Goal: Task Accomplishment & Management: Manage account settings

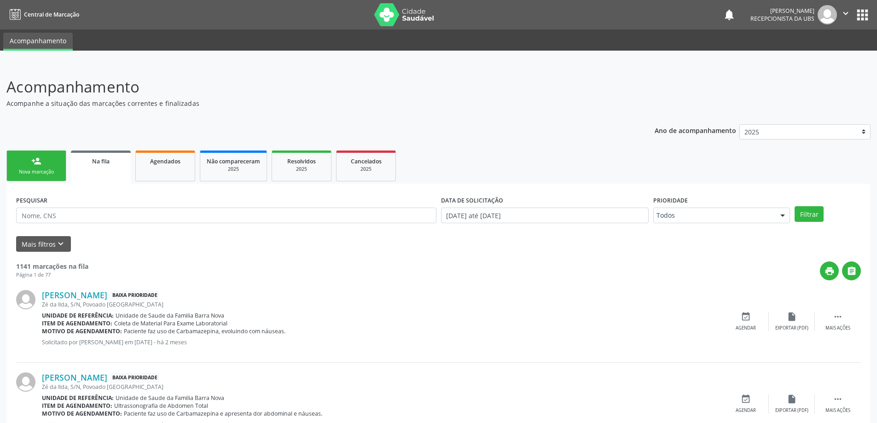
scroll to position [138, 0]
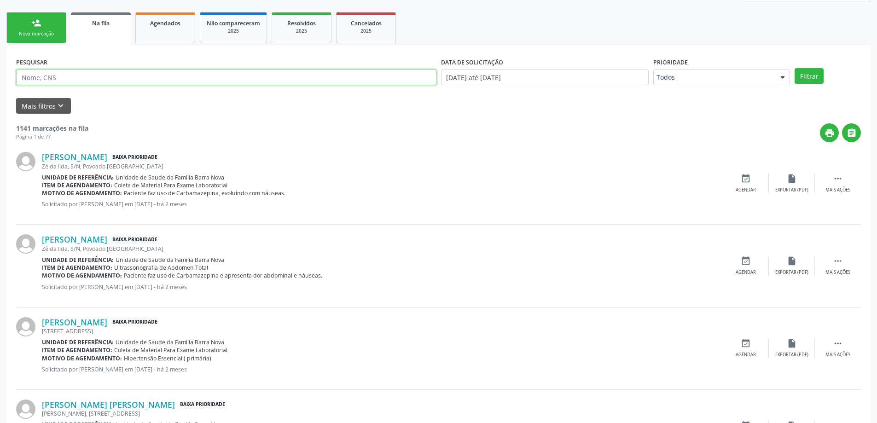
click at [76, 77] on input "text" at bounding box center [226, 78] width 420 height 16
type input "704004344473261"
click at [795, 68] on button "Filtrar" at bounding box center [809, 76] width 29 height 16
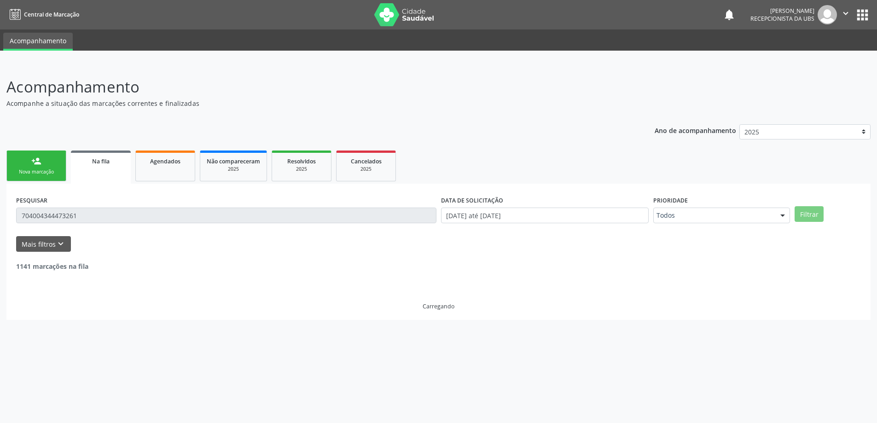
scroll to position [0, 0]
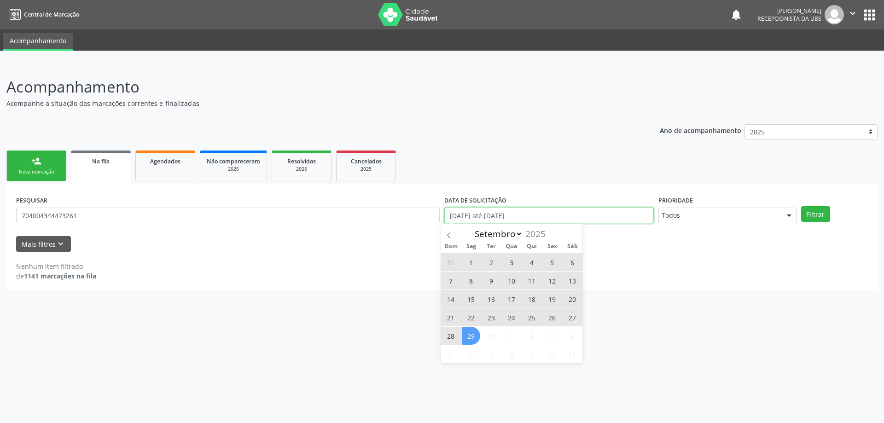
drag, startPoint x: 599, startPoint y: 218, endPoint x: 428, endPoint y: 220, distance: 171.3
click at [428, 220] on div "PESQUISAR 704004344473261 DATA DE SOLICITAÇÃO 01/01/2025 até 29/09/2025 Priorid…" at bounding box center [442, 211] width 856 height 36
select select "0"
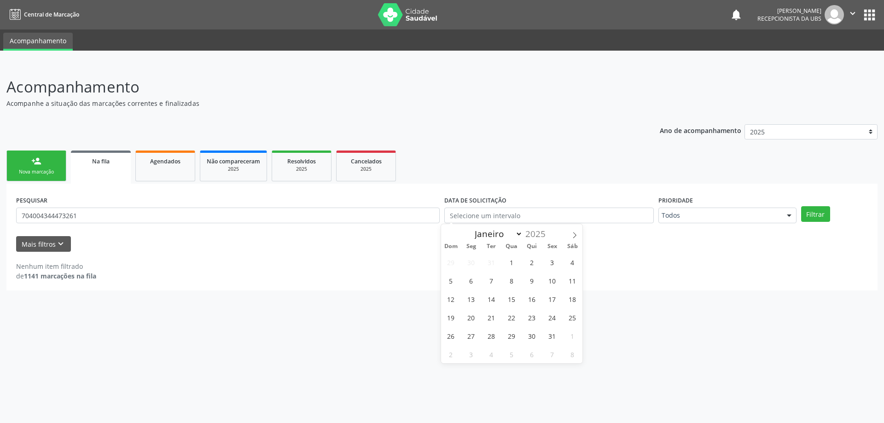
click at [632, 242] on div "Mais filtros keyboard_arrow_down" at bounding box center [442, 244] width 856 height 16
click at [818, 214] on button "Filtrar" at bounding box center [815, 214] width 29 height 16
drag, startPoint x: 297, startPoint y: 214, endPoint x: 0, endPoint y: 207, distance: 297.1
click at [0, 207] on div "Acompanhamento Acompanhe a situação das marcações correntes e finalizadas Relat…" at bounding box center [442, 244] width 884 height 360
click at [801, 206] on button "Filtrar" at bounding box center [815, 214] width 29 height 16
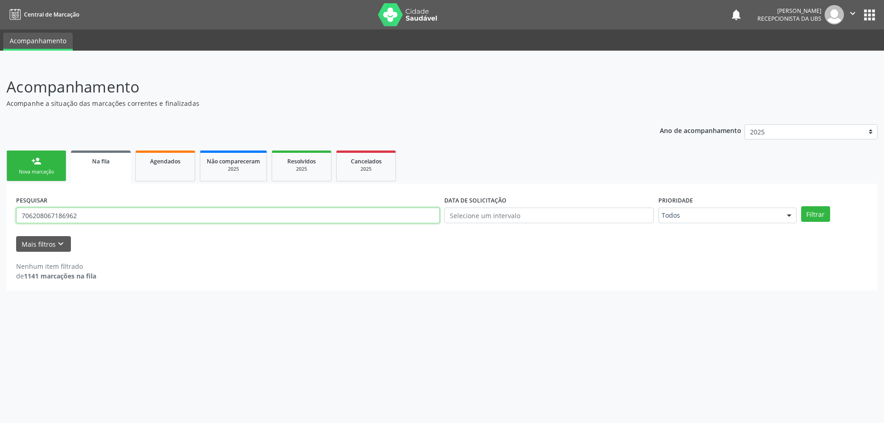
drag, startPoint x: 125, startPoint y: 216, endPoint x: 0, endPoint y: 208, distance: 125.1
click at [0, 208] on div "Acompanhamento Acompanhe a situação das marcações correntes e finalizadas Relat…" at bounding box center [442, 244] width 884 height 360
click at [801, 206] on button "Filtrar" at bounding box center [815, 214] width 29 height 16
drag, startPoint x: 104, startPoint y: 215, endPoint x: 0, endPoint y: 207, distance: 104.4
click at [0, 207] on div "Acompanhamento Acompanhe a situação das marcações correntes e finalizadas Relat…" at bounding box center [442, 244] width 884 height 360
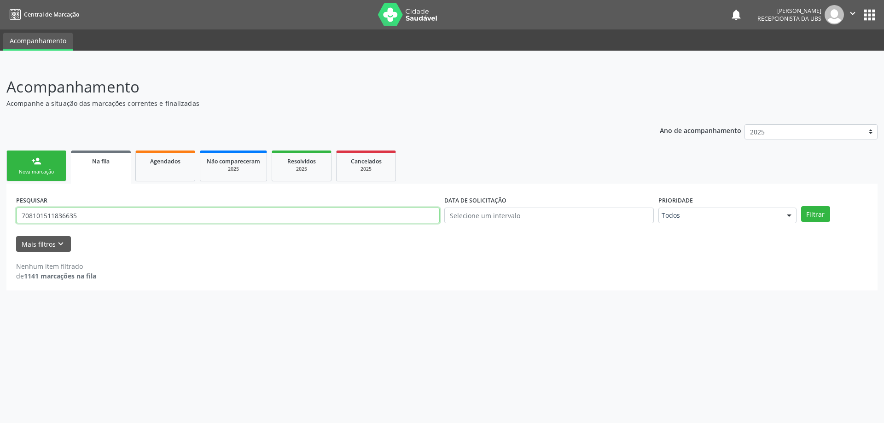
click at [801, 206] on button "Filtrar" at bounding box center [815, 214] width 29 height 16
drag, startPoint x: 182, startPoint y: 215, endPoint x: 6, endPoint y: 220, distance: 175.9
click at [6, 220] on div "Acompanhamento Acompanhe a situação das marcações correntes e finalizadas Relat…" at bounding box center [442, 244] width 884 height 360
click at [568, 219] on input "text" at bounding box center [548, 216] width 209 height 16
click at [623, 272] on div "Nenhum item filtrado de 1141 marcações na fila" at bounding box center [442, 271] width 852 height 19
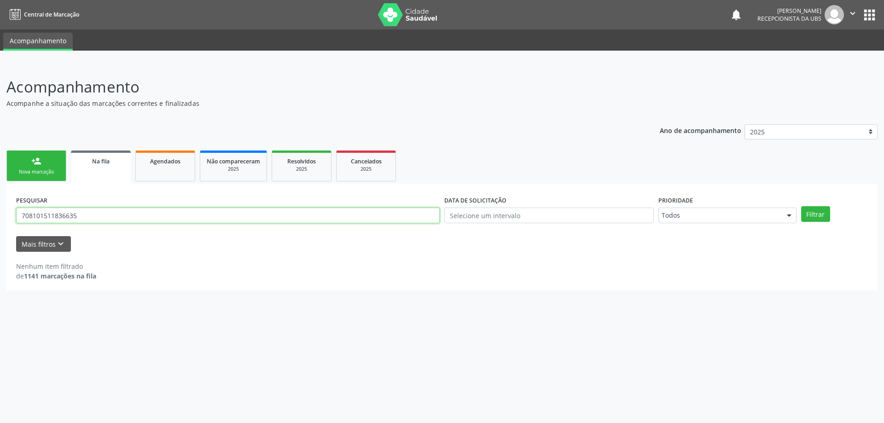
drag, startPoint x: 130, startPoint y: 215, endPoint x: 10, endPoint y: 221, distance: 120.3
click at [10, 221] on div "PESQUISAR 708101511836635 DATA DE SOLICITAÇÃO Prioridade Todos Todos Baixa Prio…" at bounding box center [441, 237] width 871 height 107
type input "704808571171041"
click at [801, 206] on button "Filtrar" at bounding box center [815, 214] width 29 height 16
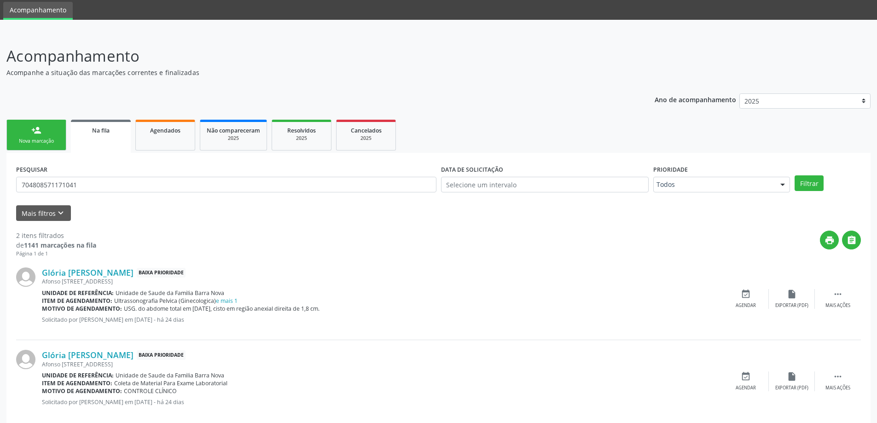
scroll to position [46, 0]
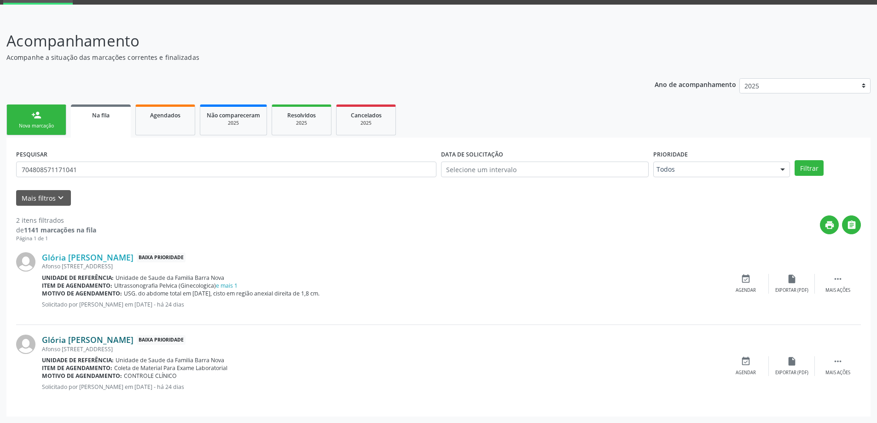
click at [134, 343] on link "Glória [PERSON_NAME]" at bounding box center [88, 340] width 92 height 10
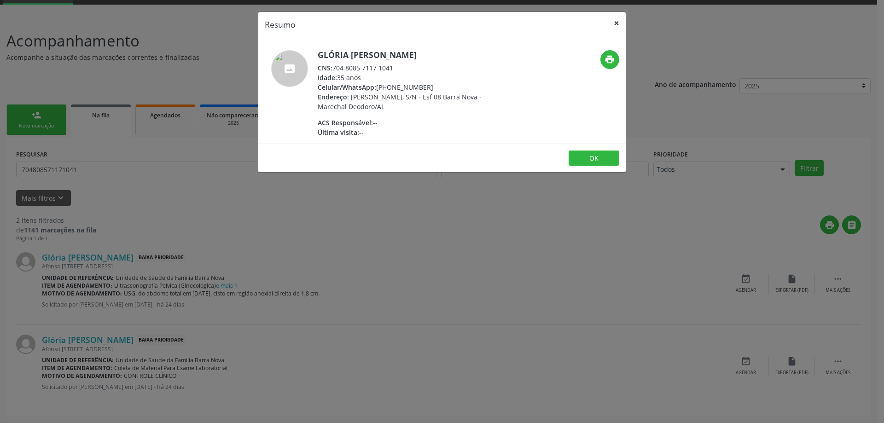
click at [617, 21] on button "×" at bounding box center [616, 23] width 18 height 23
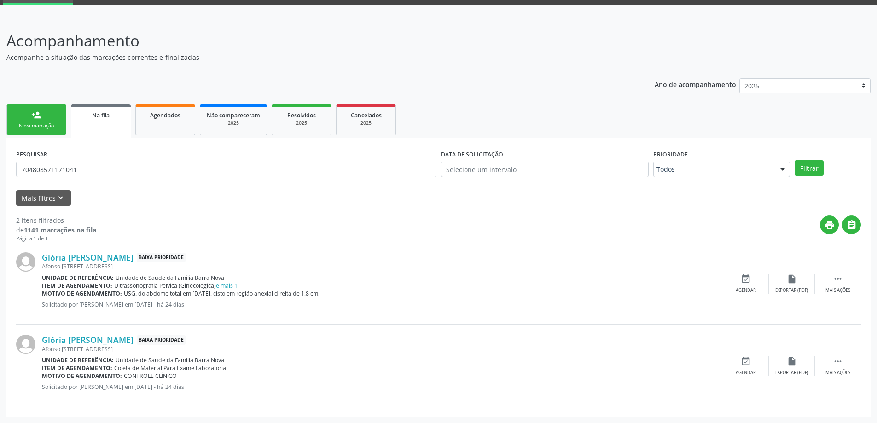
click at [45, 123] on div "Nova marcação" at bounding box center [36, 125] width 46 height 7
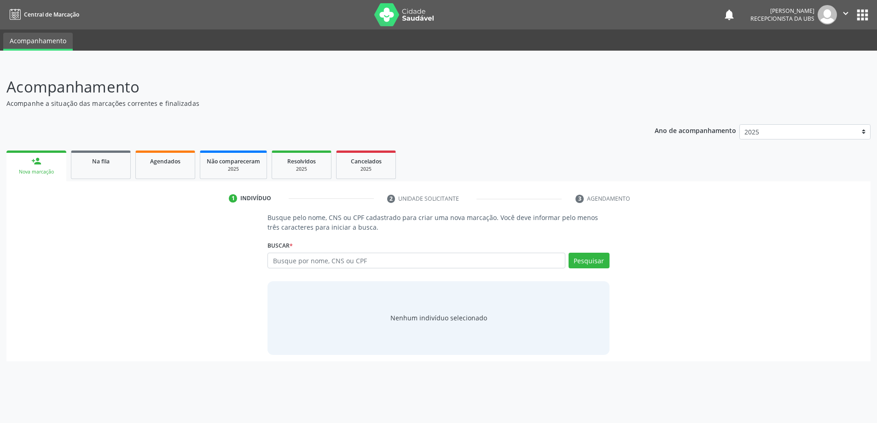
scroll to position [0, 0]
click at [106, 164] on span "Na fila" at bounding box center [100, 161] width 17 height 8
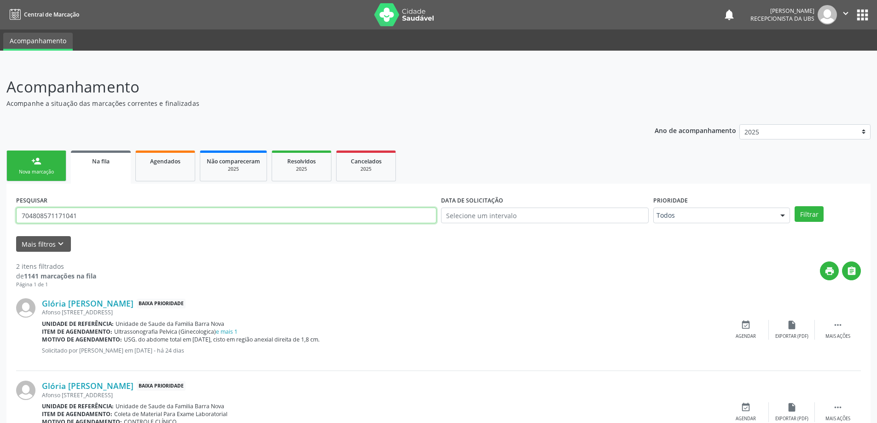
drag, startPoint x: 147, startPoint y: 208, endPoint x: 0, endPoint y: 215, distance: 147.1
click at [0, 215] on div "Acompanhamento Acompanhe a situação das marcações correntes e finalizadas Relat…" at bounding box center [438, 267] width 877 height 406
click at [795, 206] on button "Filtrar" at bounding box center [809, 214] width 29 height 16
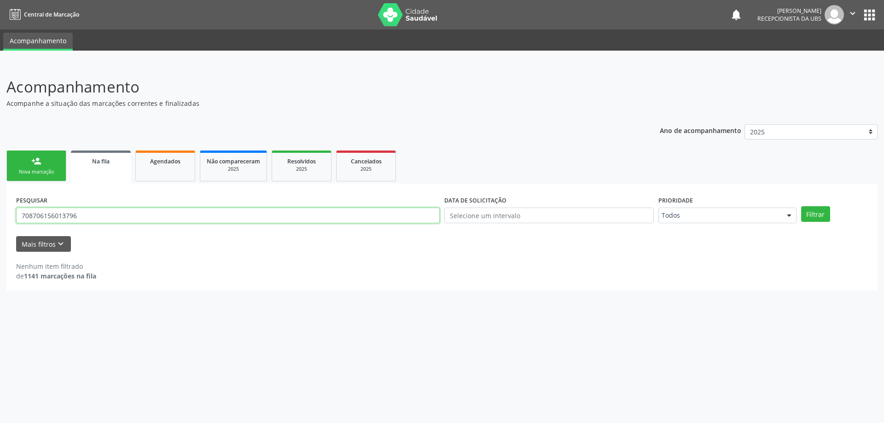
drag, startPoint x: 96, startPoint y: 219, endPoint x: 18, endPoint y: 221, distance: 77.8
click at [18, 221] on input "708706156013796" at bounding box center [228, 216] width 424 height 16
click at [801, 206] on button "Filtrar" at bounding box center [815, 214] width 29 height 16
drag, startPoint x: 94, startPoint y: 213, endPoint x: 6, endPoint y: 214, distance: 87.9
click at [7, 214] on div "PESQUISAR 700400475277245 DATA DE SOLICITAÇÃO Prioridade Todos Todos Baixa Prio…" at bounding box center [441, 237] width 871 height 107
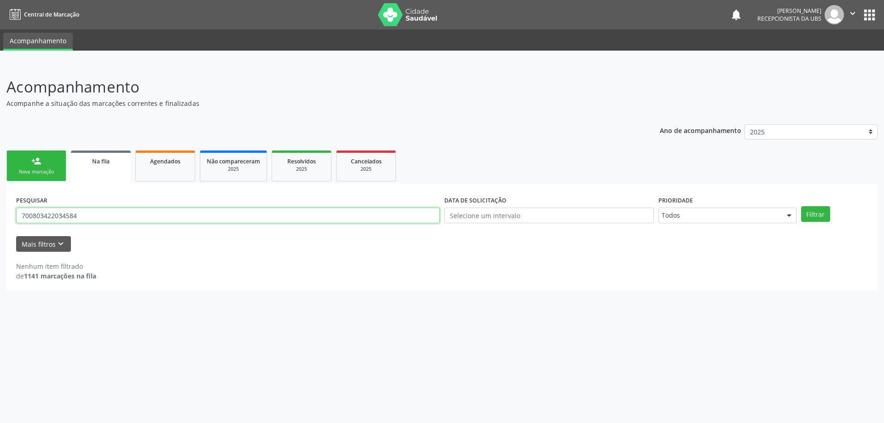
click at [801, 206] on button "Filtrar" at bounding box center [815, 214] width 29 height 16
drag, startPoint x: 74, startPoint y: 216, endPoint x: 23, endPoint y: 212, distance: 51.3
click at [27, 213] on input "700803422034584" at bounding box center [228, 216] width 424 height 16
click at [71, 219] on input "700803422034584" at bounding box center [228, 216] width 424 height 16
drag, startPoint x: 83, startPoint y: 218, endPoint x: 21, endPoint y: 218, distance: 61.7
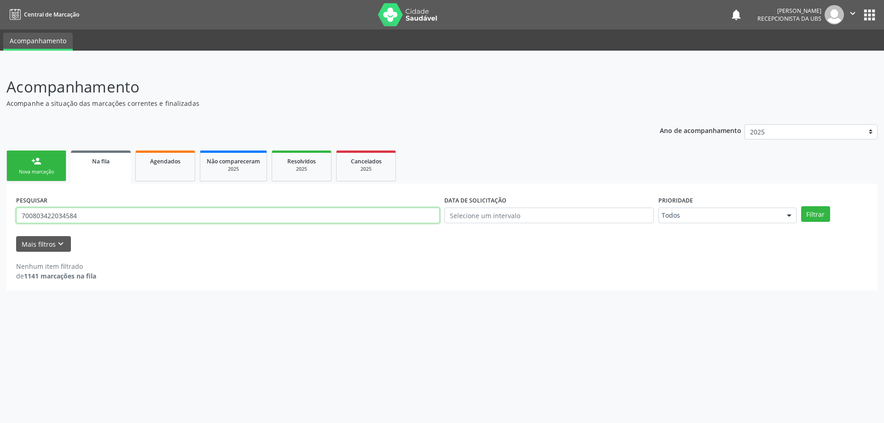
click at [21, 218] on input "700803422034584" at bounding box center [228, 216] width 424 height 16
click at [801, 206] on button "Filtrar" at bounding box center [815, 214] width 29 height 16
drag, startPoint x: 138, startPoint y: 215, endPoint x: 11, endPoint y: 215, distance: 127.5
click at [11, 215] on div "PESQUISAR 706205060144560 DATA DE SOLICITAÇÃO Prioridade Todos Todos Baixa Prio…" at bounding box center [441, 237] width 871 height 107
click at [801, 206] on button "Filtrar" at bounding box center [815, 214] width 29 height 16
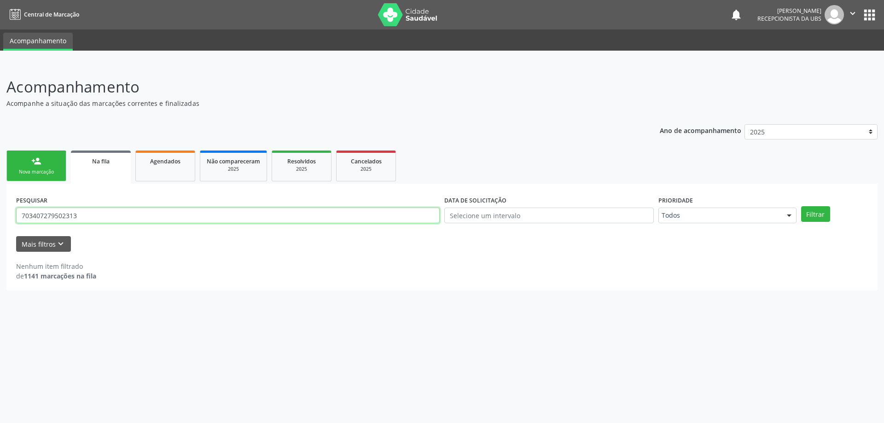
drag, startPoint x: 139, startPoint y: 219, endPoint x: 0, endPoint y: 228, distance: 138.9
click at [0, 228] on div "Acompanhamento Acompanhe a situação das marcações correntes e finalizadas Relat…" at bounding box center [442, 244] width 884 height 360
click at [801, 206] on button "Filtrar" at bounding box center [815, 214] width 29 height 16
click at [88, 221] on input "703403431051400" at bounding box center [228, 216] width 424 height 16
drag, startPoint x: 93, startPoint y: 211, endPoint x: 6, endPoint y: 216, distance: 87.2
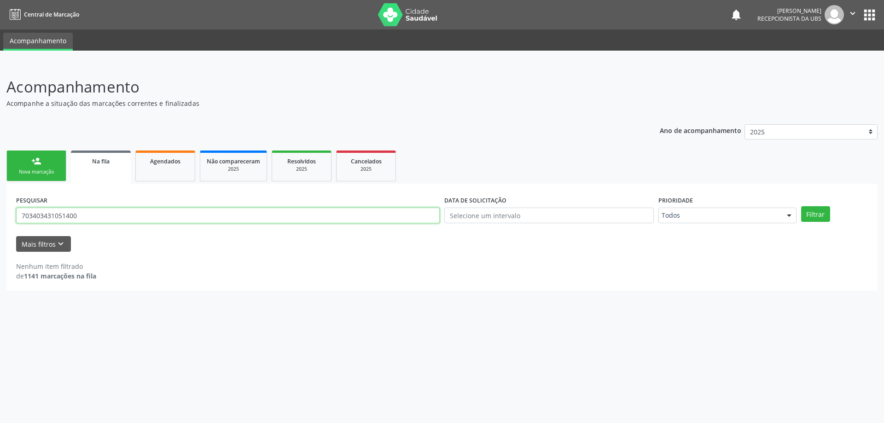
click at [6, 216] on div "Acompanhamento Acompanhe a situação das marcações correntes e finalizadas Relat…" at bounding box center [442, 244] width 884 height 360
click at [801, 206] on button "Filtrar" at bounding box center [815, 214] width 29 height 16
drag, startPoint x: 102, startPoint y: 222, endPoint x: 0, endPoint y: 223, distance: 101.8
click at [0, 223] on div "Acompanhamento Acompanhe a situação das marcações correntes e finalizadas Relat…" at bounding box center [442, 244] width 884 height 360
click at [801, 206] on button "Filtrar" at bounding box center [815, 214] width 29 height 16
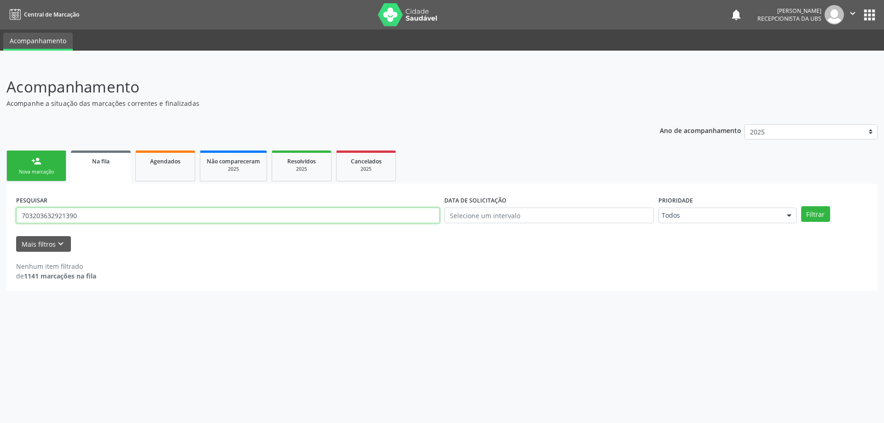
drag, startPoint x: 86, startPoint y: 212, endPoint x: 63, endPoint y: 219, distance: 23.9
click at [63, 219] on input "703203632921390" at bounding box center [228, 216] width 424 height 16
click at [81, 219] on input "703203632921390" at bounding box center [228, 216] width 424 height 16
drag, startPoint x: 82, startPoint y: 215, endPoint x: 15, endPoint y: 216, distance: 67.7
click at [15, 216] on div "PESQUISAR 703203632921390" at bounding box center [228, 211] width 428 height 36
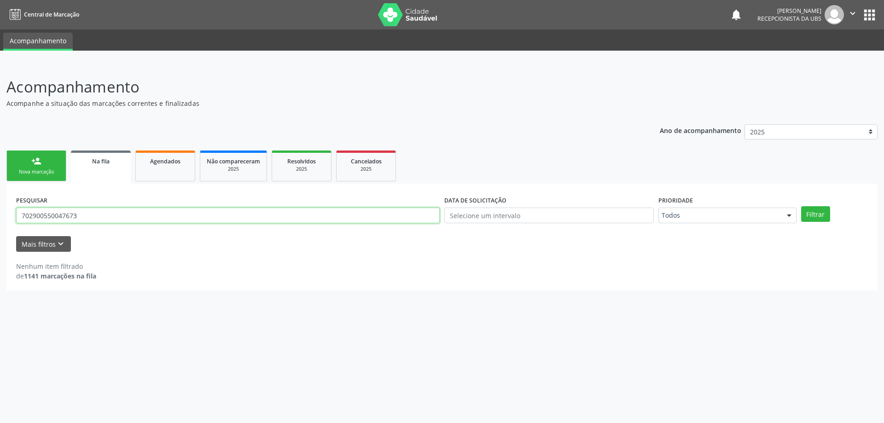
click at [801, 206] on button "Filtrar" at bounding box center [815, 214] width 29 height 16
drag, startPoint x: 125, startPoint y: 210, endPoint x: 0, endPoint y: 214, distance: 125.3
click at [0, 214] on div "Acompanhamento Acompanhe a situação das marcações correntes e finalizadas Relat…" at bounding box center [442, 244] width 884 height 360
click at [801, 206] on button "Filtrar" at bounding box center [815, 214] width 29 height 16
drag, startPoint x: 96, startPoint y: 217, endPoint x: 4, endPoint y: 211, distance: 92.7
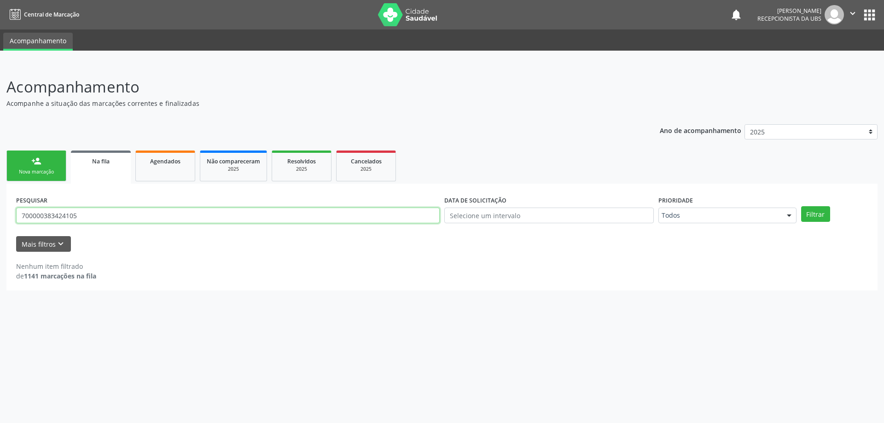
click at [4, 211] on div "Acompanhamento Acompanhe a situação das marcações correntes e finalizadas Relat…" at bounding box center [442, 244] width 884 height 360
click at [801, 206] on button "Filtrar" at bounding box center [815, 214] width 29 height 16
drag, startPoint x: 85, startPoint y: 220, endPoint x: 20, endPoint y: 220, distance: 64.9
click at [20, 220] on input "700409943627248" at bounding box center [228, 216] width 424 height 16
click at [801, 206] on button "Filtrar" at bounding box center [815, 214] width 29 height 16
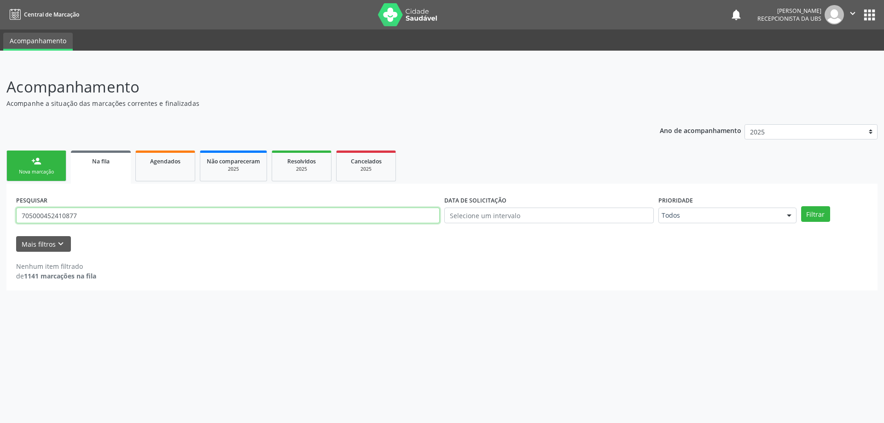
drag, startPoint x: 105, startPoint y: 219, endPoint x: 0, endPoint y: 220, distance: 104.5
click at [0, 220] on div "Acompanhamento Acompanhe a situação das marcações correntes e finalizadas Relat…" at bounding box center [442, 244] width 884 height 360
click at [801, 206] on button "Filtrar" at bounding box center [815, 214] width 29 height 16
drag, startPoint x: 93, startPoint y: 217, endPoint x: 17, endPoint y: 220, distance: 75.6
click at [17, 220] on input "705000452410877" at bounding box center [228, 216] width 424 height 16
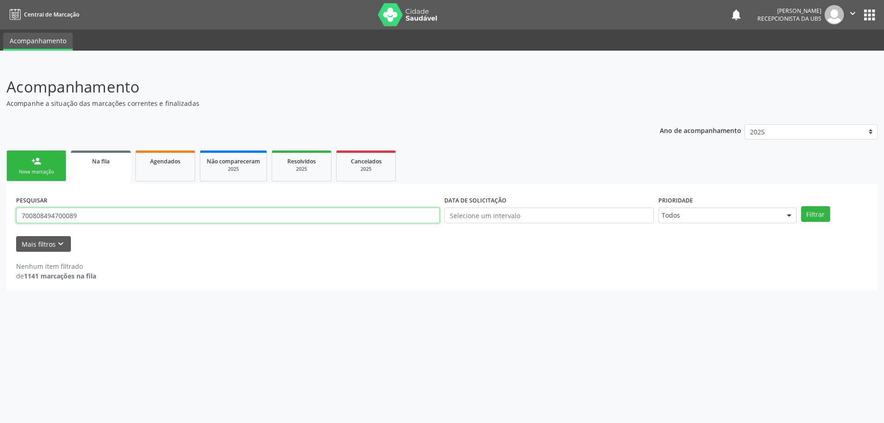
click at [801, 206] on button "Filtrar" at bounding box center [815, 214] width 29 height 16
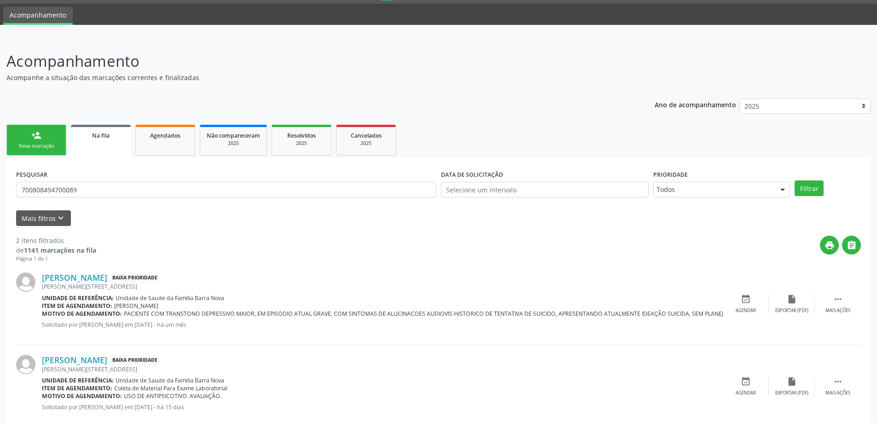
scroll to position [46, 0]
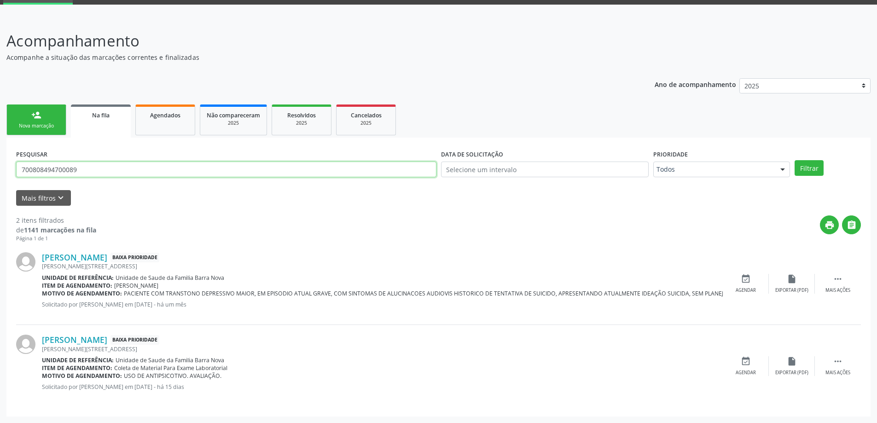
drag, startPoint x: 98, startPoint y: 165, endPoint x: 0, endPoint y: 175, distance: 98.6
click at [0, 175] on div "Acompanhamento Acompanhe a situação das marcações correntes e finalizadas Relat…" at bounding box center [438, 220] width 877 height 406
click at [795, 160] on button "Filtrar" at bounding box center [809, 168] width 29 height 16
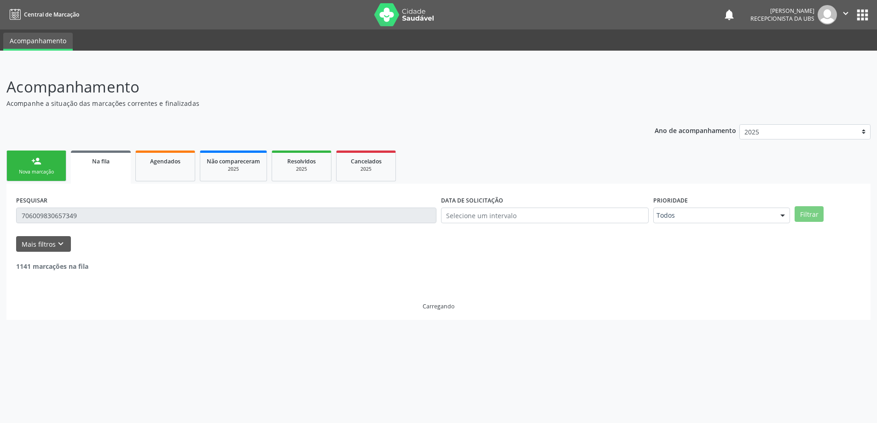
scroll to position [0, 0]
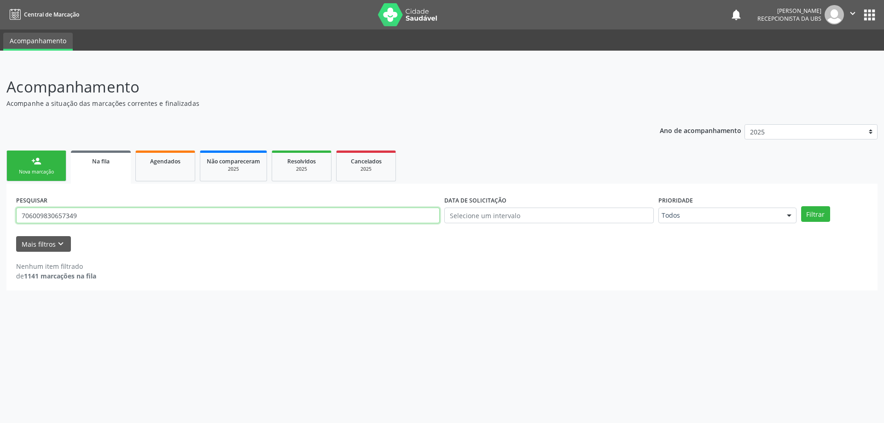
drag, startPoint x: 101, startPoint y: 216, endPoint x: 13, endPoint y: 226, distance: 88.0
click at [13, 226] on div "PESQUISAR 706009830657349 DATA DE SOLICITAÇÃO Prioridade Todos Todos Baixa Prio…" at bounding box center [441, 237] width 871 height 107
type input "700502733082655"
click at [801, 206] on button "Filtrar" at bounding box center [815, 214] width 29 height 16
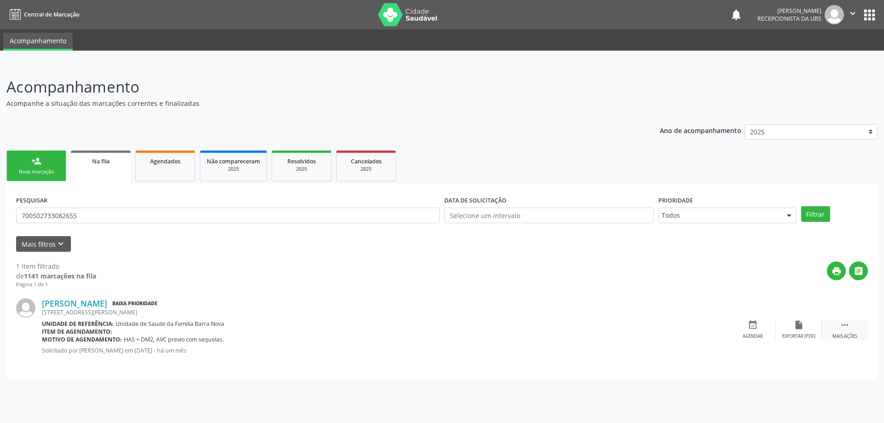
click at [847, 327] on icon "" at bounding box center [845, 325] width 10 height 10
click at [797, 328] on icon "edit" at bounding box center [799, 325] width 10 height 10
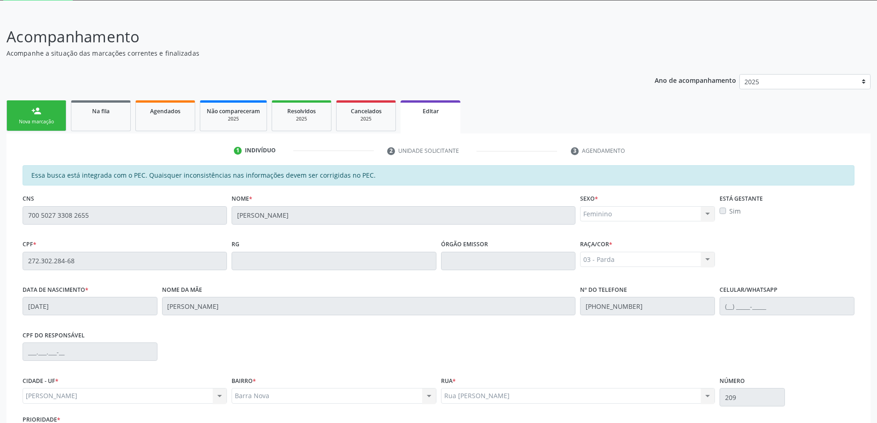
scroll to position [128, 0]
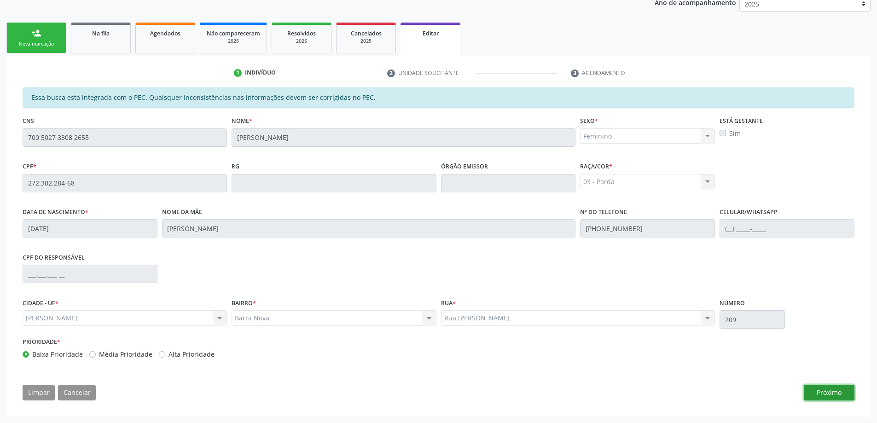
click at [815, 390] on button "Próximo" at bounding box center [829, 393] width 51 height 16
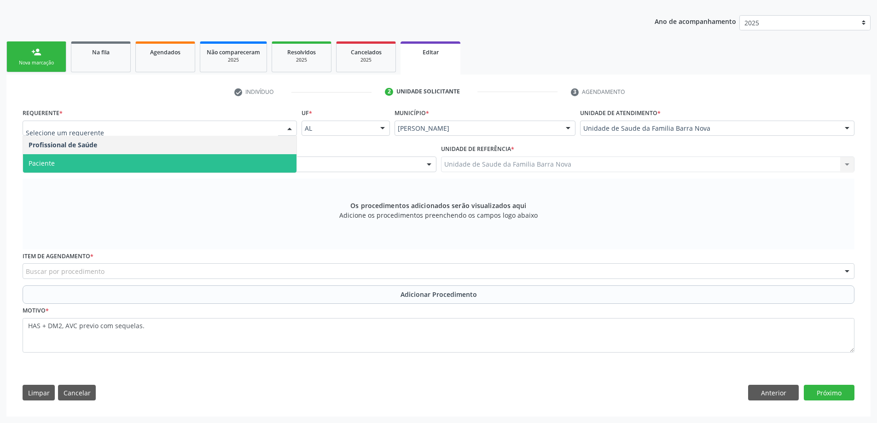
click at [211, 166] on span "Paciente" at bounding box center [160, 163] width 274 height 18
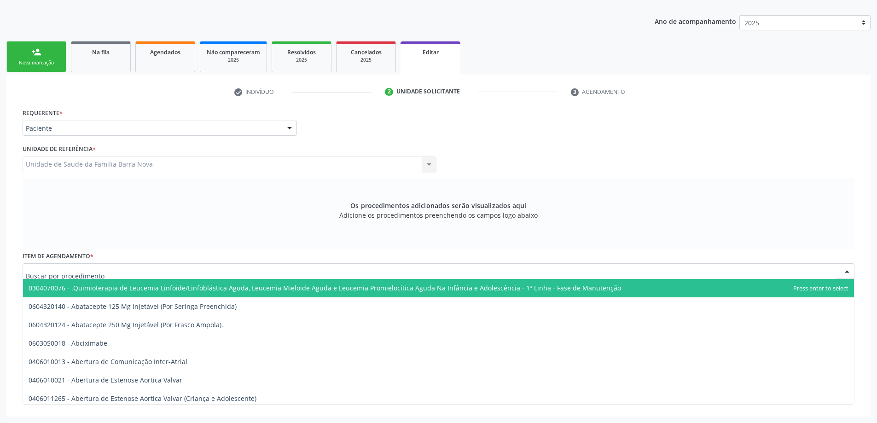
click at [180, 269] on div at bounding box center [439, 271] width 832 height 16
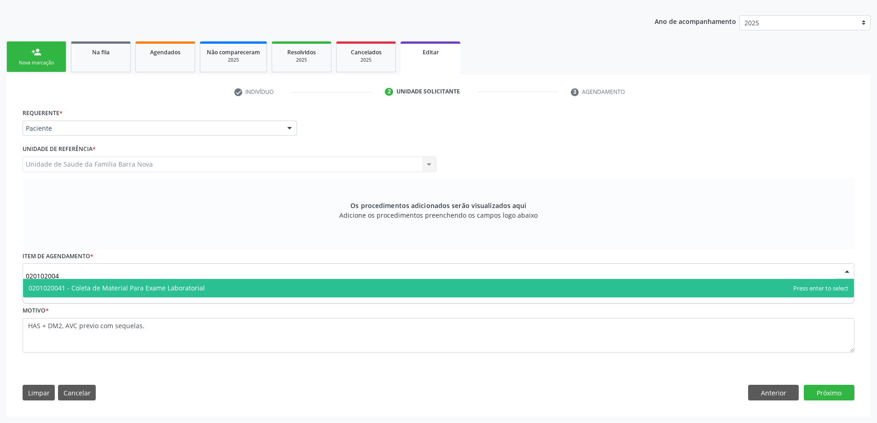
type input "0201020041"
click at [199, 294] on span "0201020041 - Coleta de Material Para Exame Laboratorial" at bounding box center [438, 288] width 831 height 18
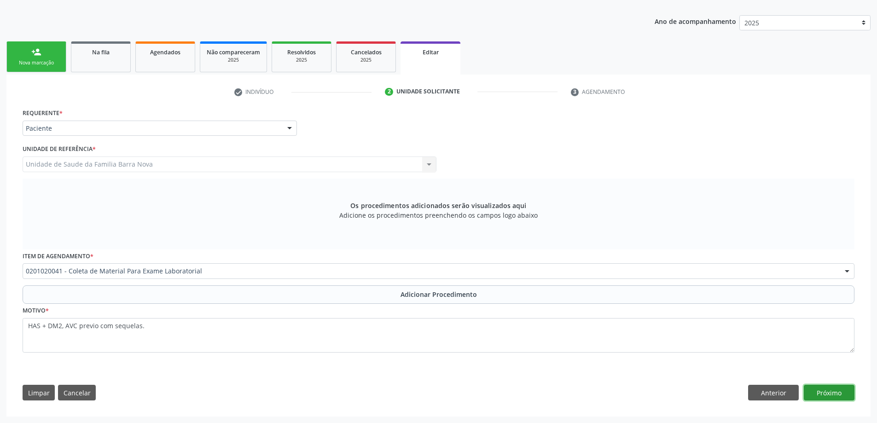
click at [817, 391] on button "Próximo" at bounding box center [829, 393] width 51 height 16
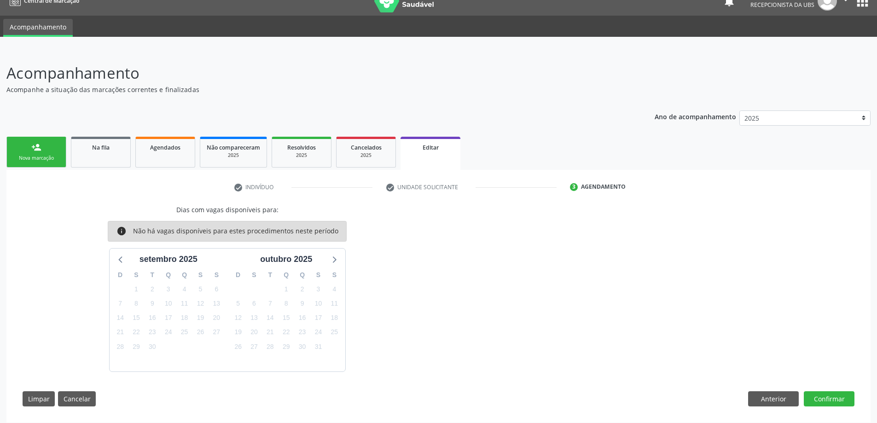
scroll to position [20, 0]
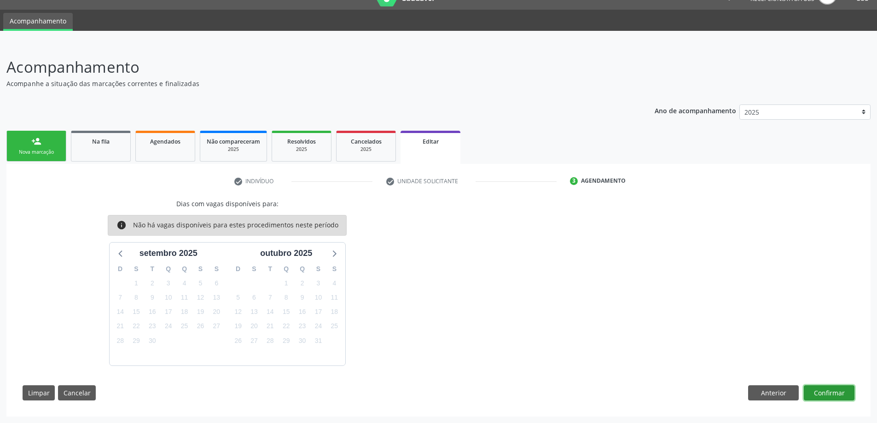
click at [829, 387] on button "Confirmar" at bounding box center [829, 393] width 51 height 16
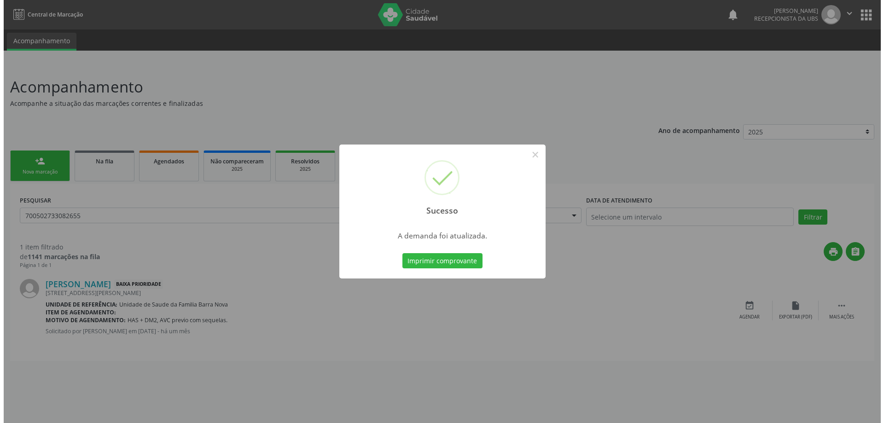
scroll to position [0, 0]
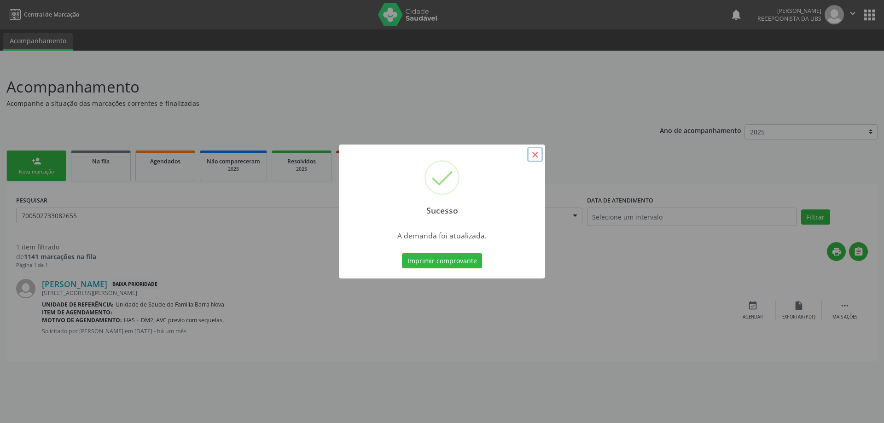
click at [535, 153] on button "×" at bounding box center [535, 155] width 16 height 16
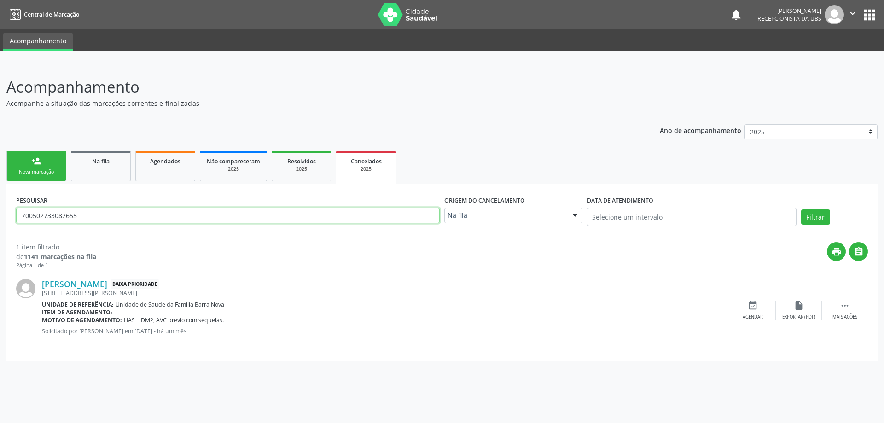
drag, startPoint x: 144, startPoint y: 215, endPoint x: 115, endPoint y: 216, distance: 29.0
click at [115, 216] on input "700502733082655" at bounding box center [228, 216] width 424 height 16
drag, startPoint x: 122, startPoint y: 218, endPoint x: 16, endPoint y: 219, distance: 106.8
click at [16, 219] on div "PESQUISAR 700502733082655" at bounding box center [228, 212] width 428 height 39
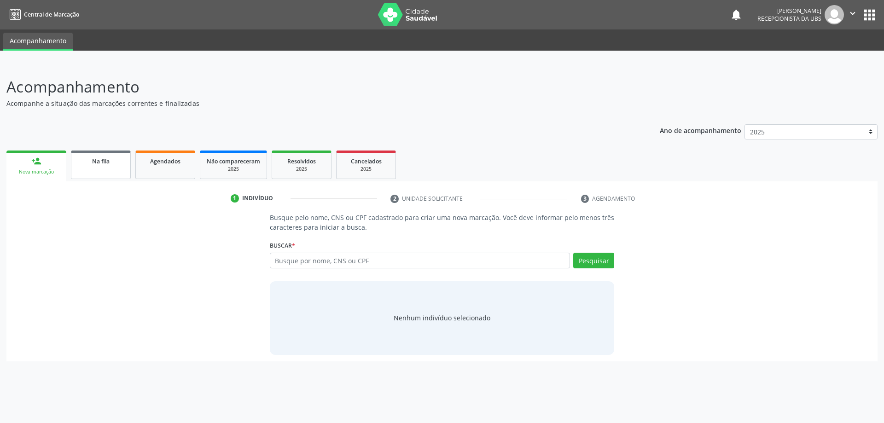
click at [97, 158] on span "Na fila" at bounding box center [100, 161] width 17 height 8
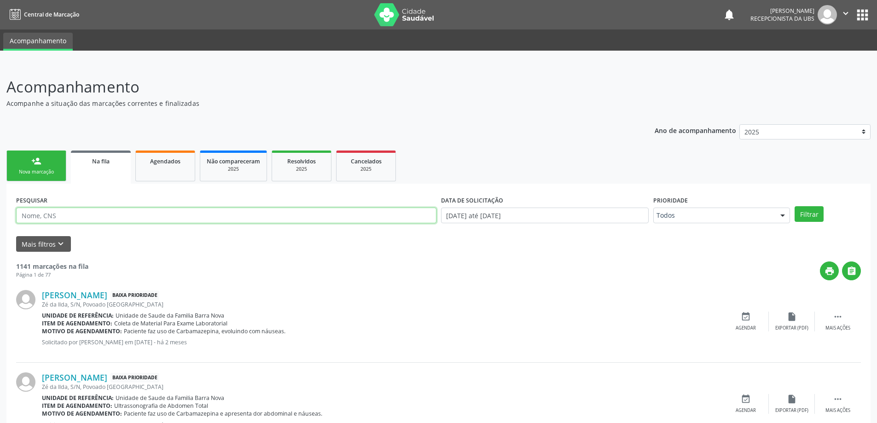
paste input "700502733082655"
type input "700502733082655"
click at [815, 214] on button "Filtrar" at bounding box center [809, 214] width 29 height 16
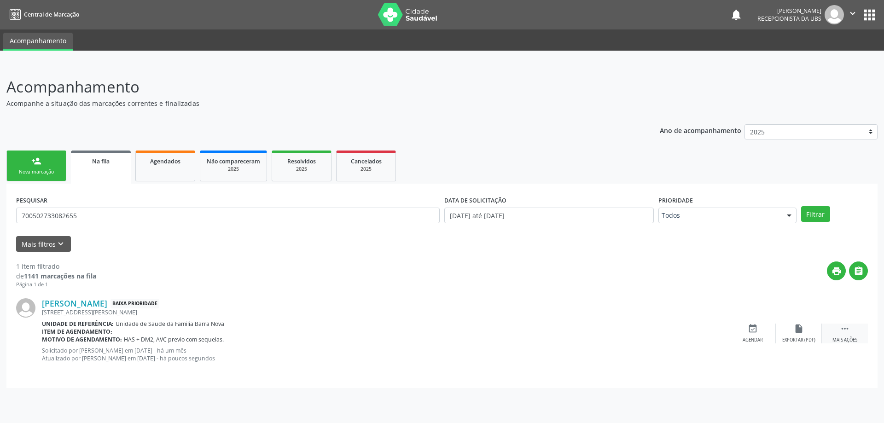
click at [842, 328] on icon "" at bounding box center [845, 329] width 10 height 10
click at [803, 335] on div "edit Editar" at bounding box center [799, 334] width 46 height 20
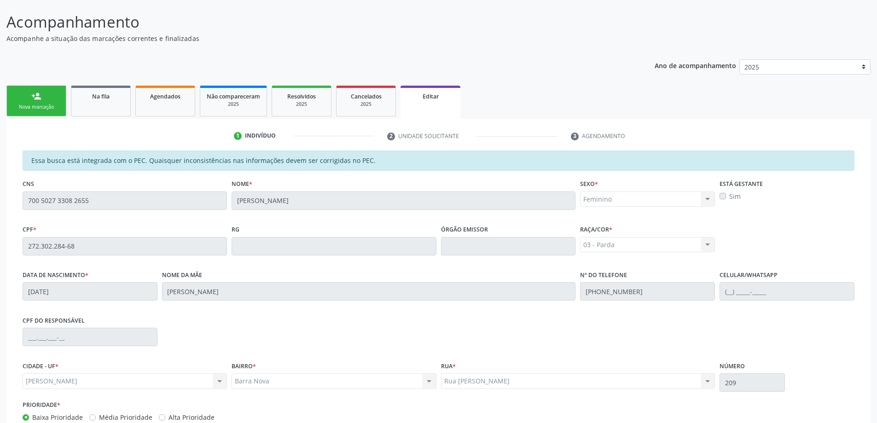
scroll to position [128, 0]
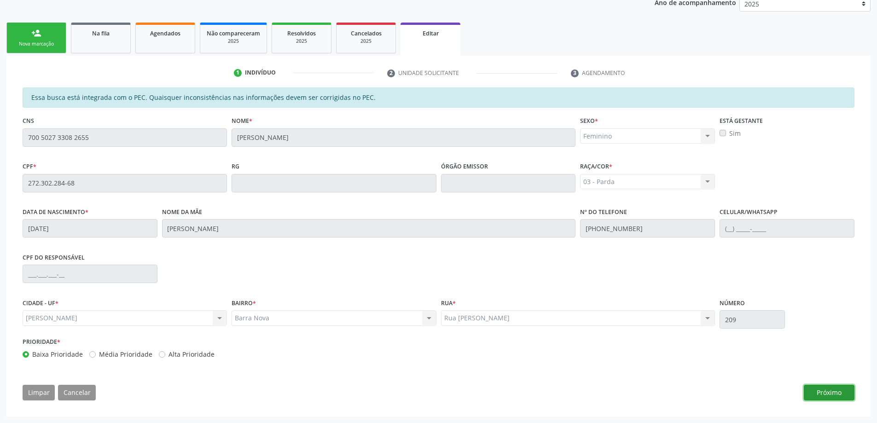
click at [841, 396] on button "Próximo" at bounding box center [829, 393] width 51 height 16
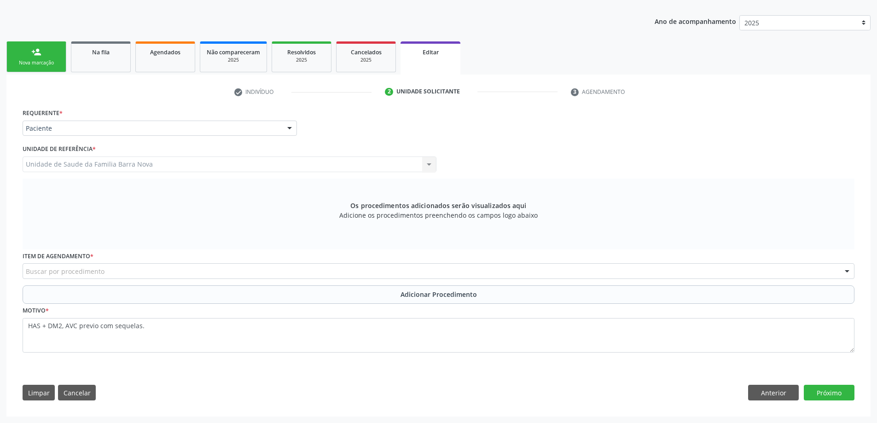
scroll to position [109, 0]
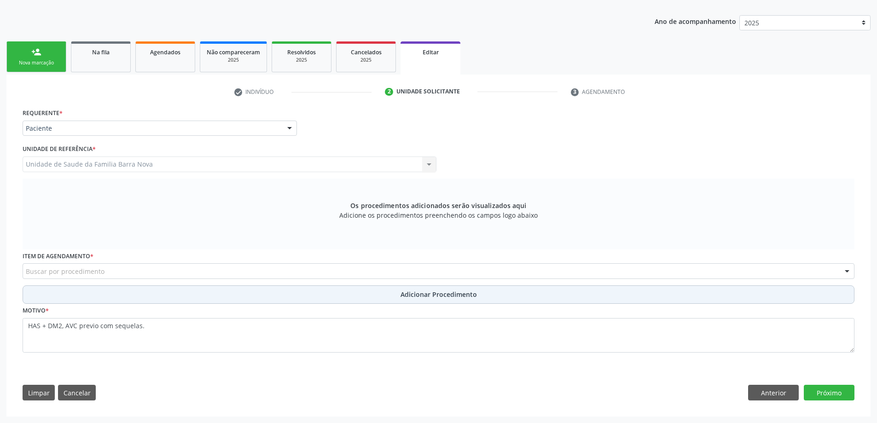
click at [139, 292] on button "Adicionar Procedimento" at bounding box center [439, 294] width 832 height 18
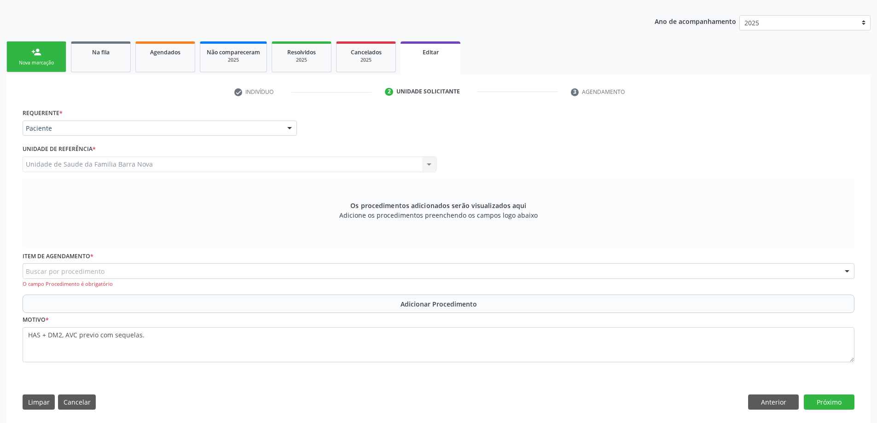
click at [144, 268] on div "Buscar por procedimento" at bounding box center [439, 271] width 832 height 16
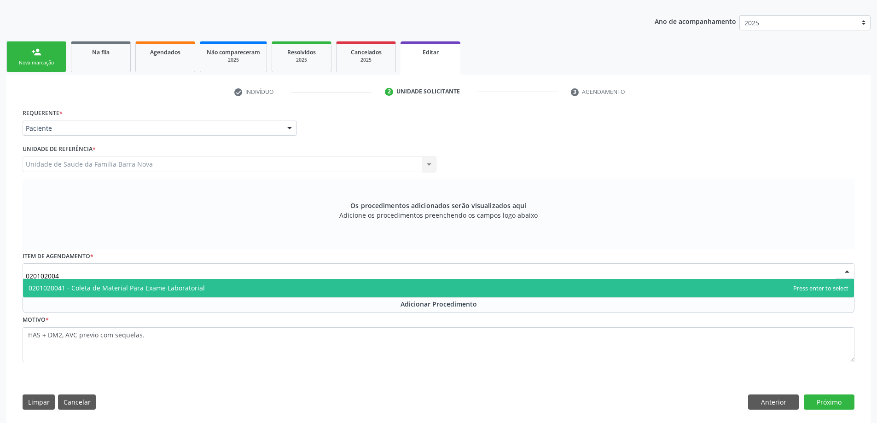
type input "0201020041"
click at [150, 297] on span "0201020041 - Coleta de Material Para Exame Laboratorial" at bounding box center [438, 288] width 831 height 18
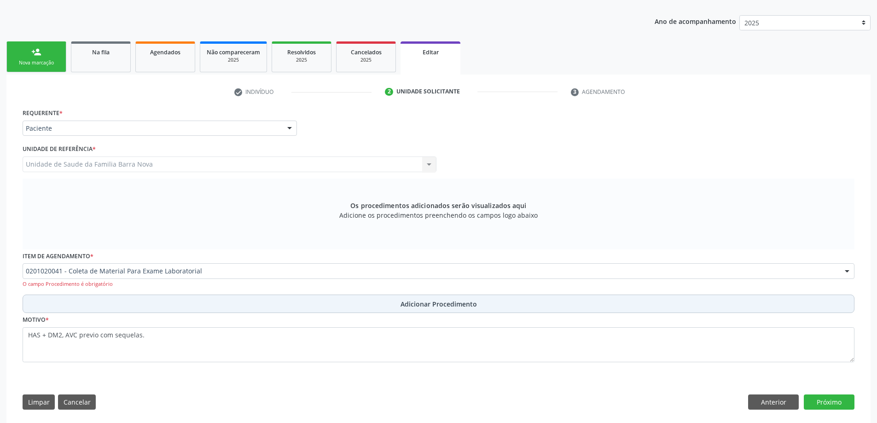
click at [430, 305] on span "Adicionar Procedimento" at bounding box center [439, 304] width 76 height 10
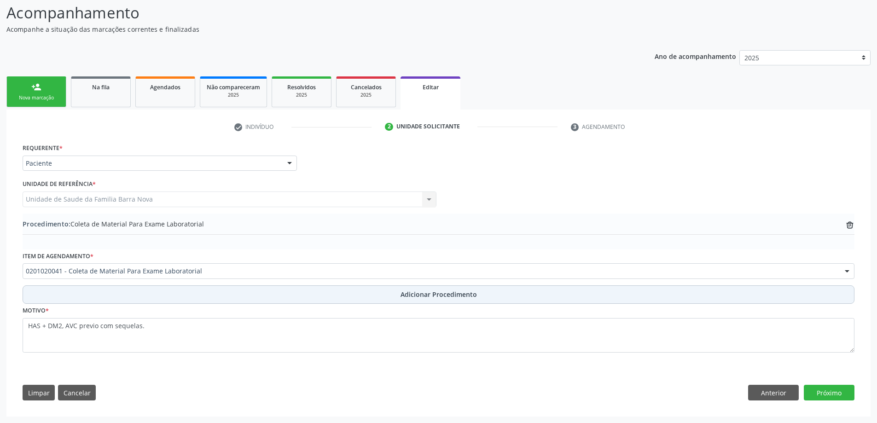
scroll to position [74, 0]
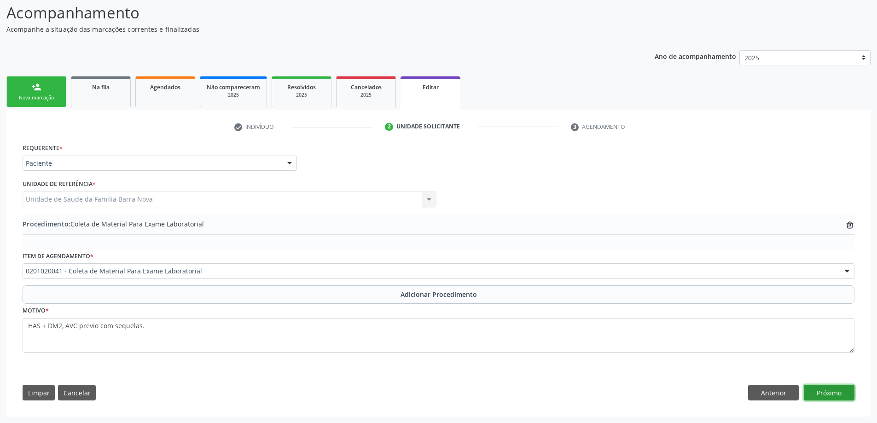
click at [821, 394] on button "Próximo" at bounding box center [829, 393] width 51 height 16
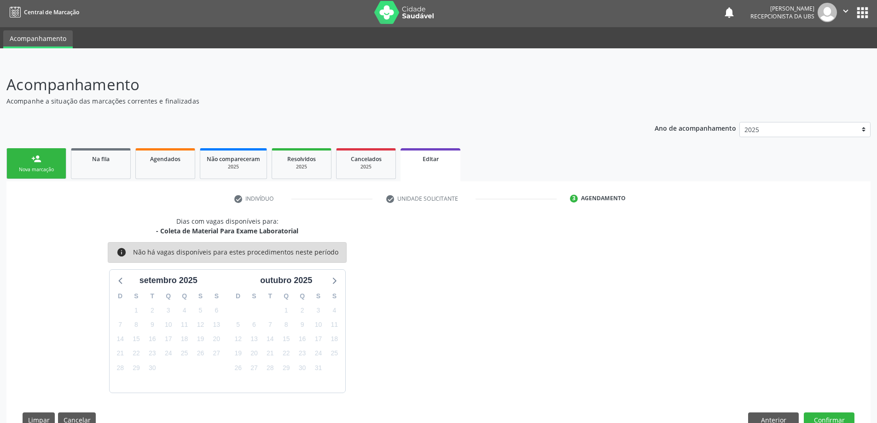
scroll to position [29, 0]
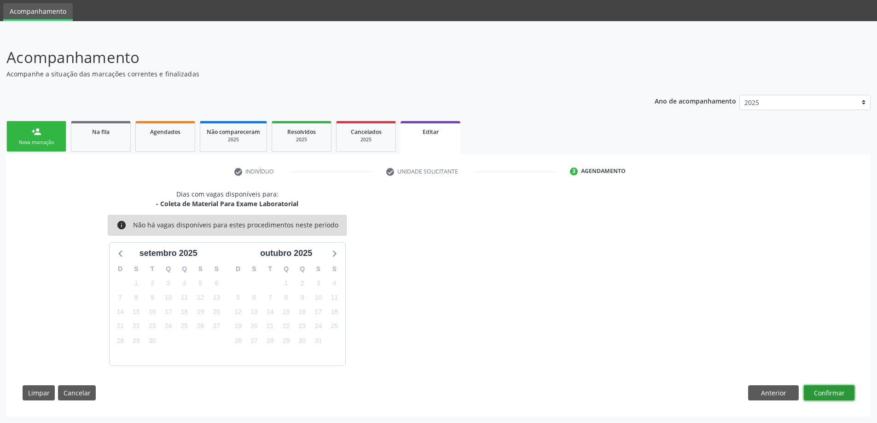
click at [818, 390] on button "Confirmar" at bounding box center [829, 393] width 51 height 16
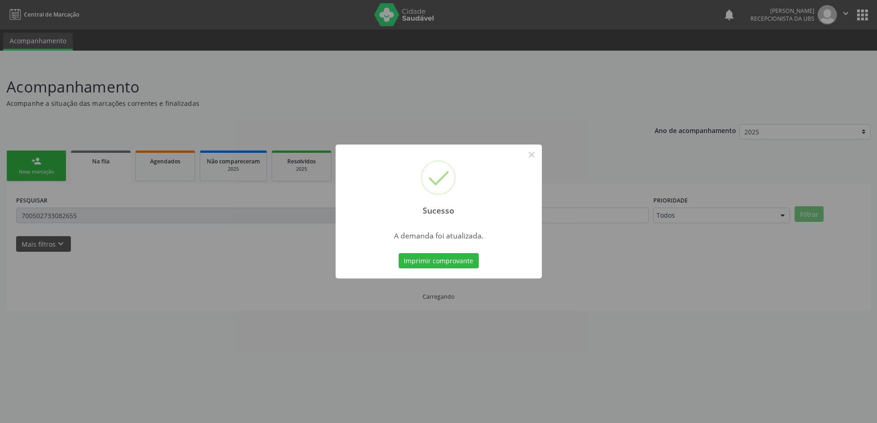
scroll to position [0, 0]
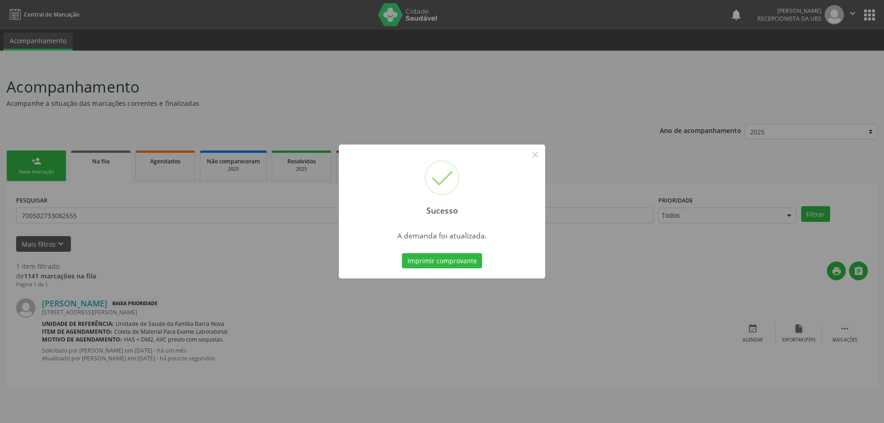
click at [604, 265] on div "Sucesso × A demanda foi atualizada. Imprimir comprovante Cancel" at bounding box center [442, 211] width 884 height 423
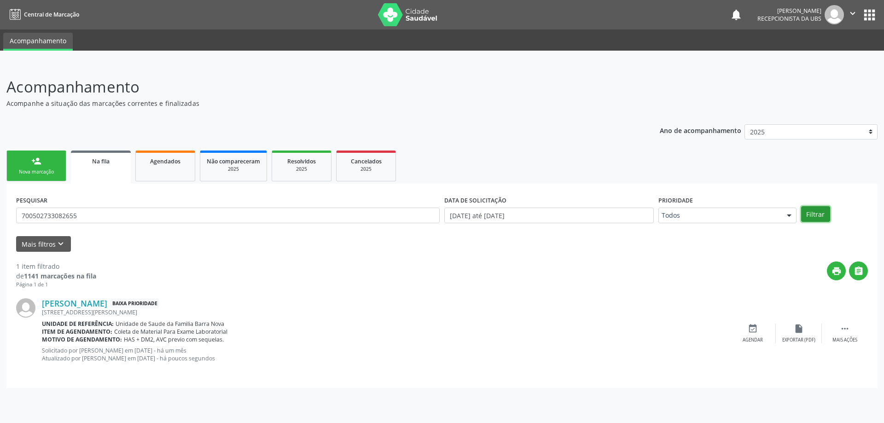
click at [813, 213] on button "Filtrar" at bounding box center [815, 214] width 29 height 16
drag, startPoint x: 191, startPoint y: 215, endPoint x: 5, endPoint y: 214, distance: 186.0
click at [5, 214] on div "Acompanhamento Acompanhe a situação das marcações correntes e finalizadas Relat…" at bounding box center [442, 244] width 884 height 360
click at [801, 206] on button "Filtrar" at bounding box center [815, 214] width 29 height 16
drag, startPoint x: 89, startPoint y: 211, endPoint x: 0, endPoint y: 218, distance: 89.6
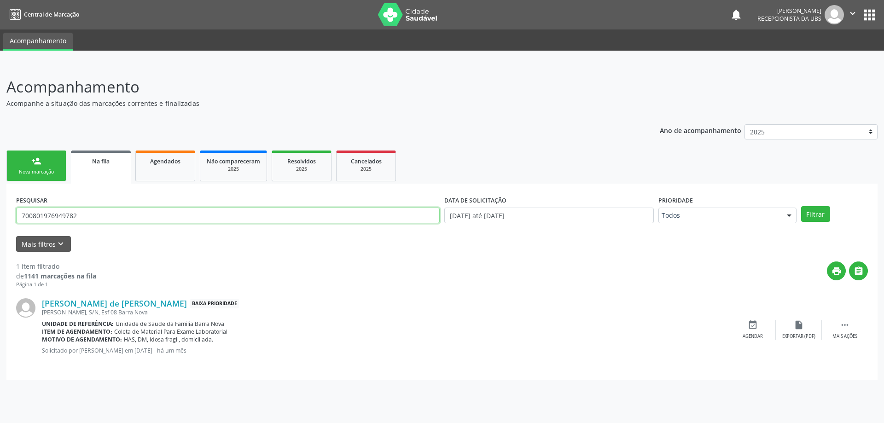
click at [0, 218] on div "Acompanhamento Acompanhe a situação das marcações correntes e finalizadas Relat…" at bounding box center [442, 244] width 884 height 360
click at [801, 206] on button "Filtrar" at bounding box center [815, 214] width 29 height 16
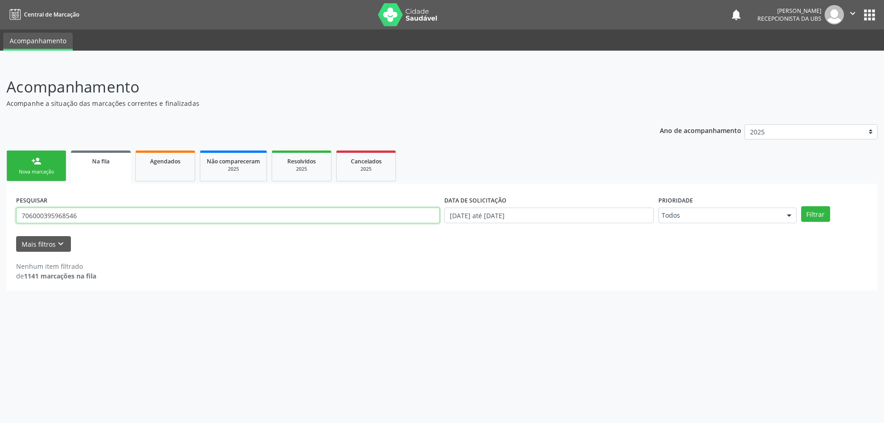
drag, startPoint x: 93, startPoint y: 218, endPoint x: 0, endPoint y: 215, distance: 93.5
click at [0, 215] on div "Acompanhamento Acompanhe a situação das marcações correntes e finalizadas Relat…" at bounding box center [442, 244] width 884 height 360
click at [801, 206] on button "Filtrar" at bounding box center [815, 214] width 29 height 16
drag, startPoint x: 90, startPoint y: 217, endPoint x: 14, endPoint y: 214, distance: 76.0
click at [14, 214] on div "PESQUISAR 706800266096324" at bounding box center [228, 211] width 428 height 36
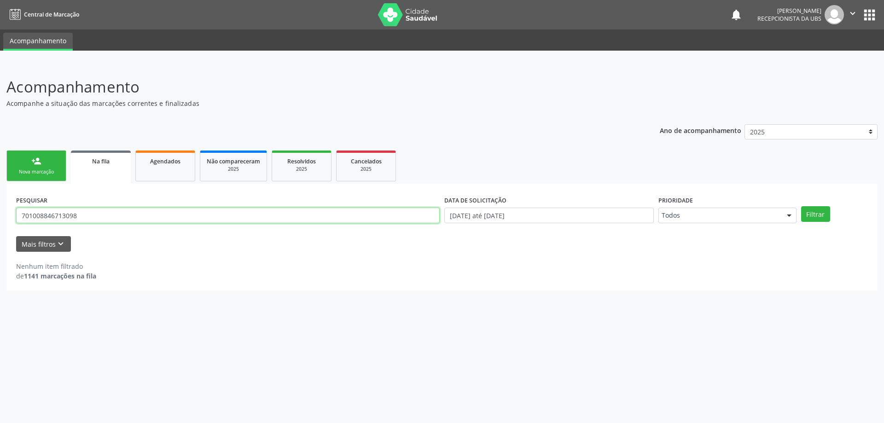
click at [801, 206] on button "Filtrar" at bounding box center [815, 214] width 29 height 16
drag, startPoint x: 87, startPoint y: 217, endPoint x: 29, endPoint y: 227, distance: 58.8
click at [29, 227] on div "PESQUISAR 701008846713098" at bounding box center [228, 211] width 428 height 36
drag, startPoint x: 82, startPoint y: 215, endPoint x: 0, endPoint y: 207, distance: 82.7
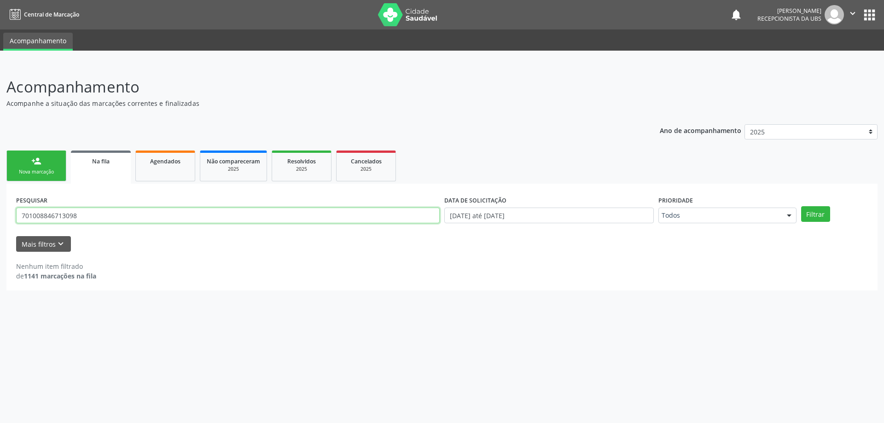
click at [0, 207] on div "Acompanhamento Acompanhe a situação das marcações correntes e finalizadas Relat…" at bounding box center [442, 244] width 884 height 360
click at [801, 206] on button "Filtrar" at bounding box center [815, 214] width 29 height 16
drag, startPoint x: 82, startPoint y: 211, endPoint x: 8, endPoint y: 215, distance: 73.8
click at [8, 215] on div "PESQUISAR 706804260921521 DATA DE SOLICITAÇÃO 01/01/2025 até 29/09/2025 Priorid…" at bounding box center [441, 237] width 871 height 107
click at [801, 206] on button "Filtrar" at bounding box center [815, 214] width 29 height 16
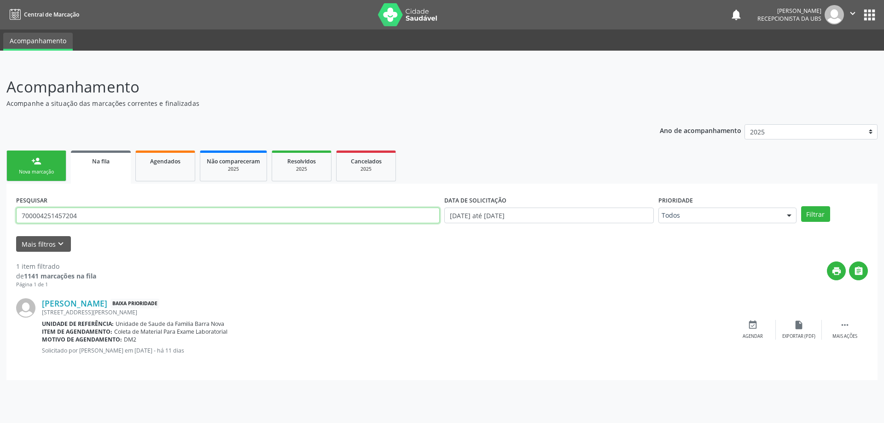
drag, startPoint x: 111, startPoint y: 216, endPoint x: 10, endPoint y: 222, distance: 100.6
click at [10, 222] on div "PESQUISAR 700004251457204 DATA DE SOLICITAÇÃO 01/01/2025 até 29/09/2025 Priorid…" at bounding box center [441, 282] width 871 height 197
click at [801, 206] on button "Filtrar" at bounding box center [815, 214] width 29 height 16
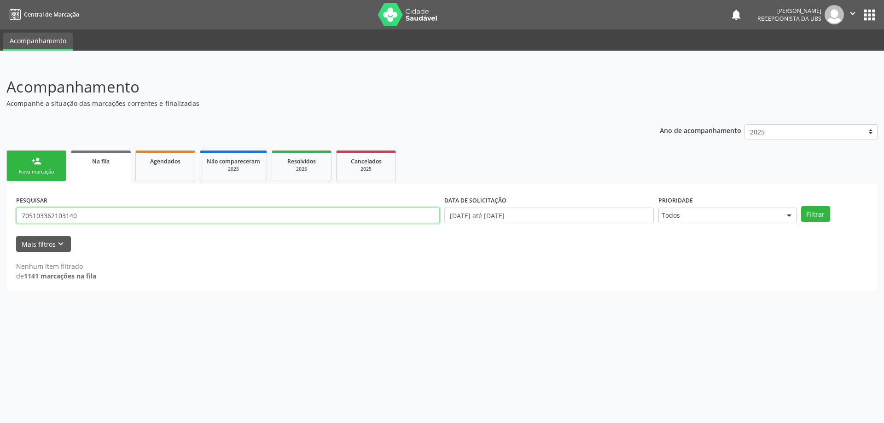
drag, startPoint x: 113, startPoint y: 222, endPoint x: 8, endPoint y: 204, distance: 107.0
click at [8, 204] on div "PESQUISAR 705103362103140 DATA DE SOLICITAÇÃO 01/01/2025 até 29/09/2025 Priorid…" at bounding box center [441, 237] width 871 height 107
click at [801, 206] on button "Filtrar" at bounding box center [815, 214] width 29 height 16
drag, startPoint x: 117, startPoint y: 221, endPoint x: 88, endPoint y: 237, distance: 32.8
click at [89, 236] on form "PESQUISAR 700004533208007 DATA DE SOLICITAÇÃO 01/01/2025 até 29/09/2025 Priorid…" at bounding box center [442, 222] width 852 height 58
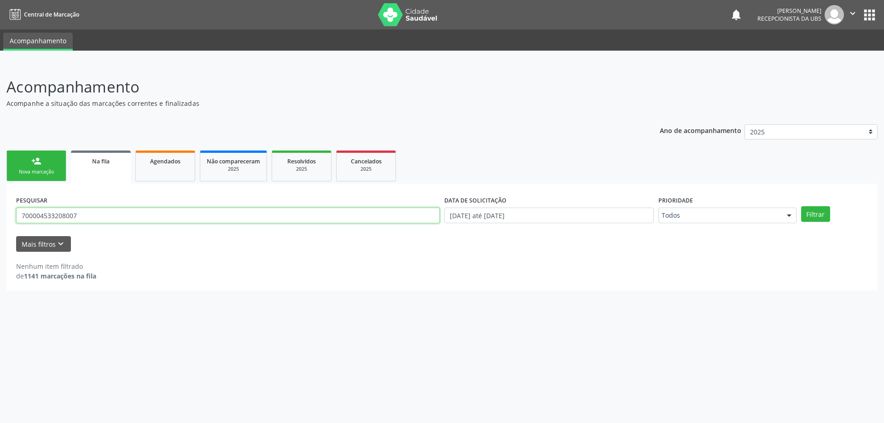
drag, startPoint x: 133, startPoint y: 217, endPoint x: 10, endPoint y: 210, distance: 123.6
click at [10, 210] on div "PESQUISAR 700004533208007 DATA DE SOLICITAÇÃO 01/01/2025 até 29/09/2025 Priorid…" at bounding box center [441, 237] width 871 height 107
click at [801, 206] on button "Filtrar" at bounding box center [815, 214] width 29 height 16
drag, startPoint x: 106, startPoint y: 211, endPoint x: 0, endPoint y: 206, distance: 106.5
click at [0, 206] on div "Acompanhamento Acompanhe a situação das marcações correntes e finalizadas Relat…" at bounding box center [442, 244] width 884 height 360
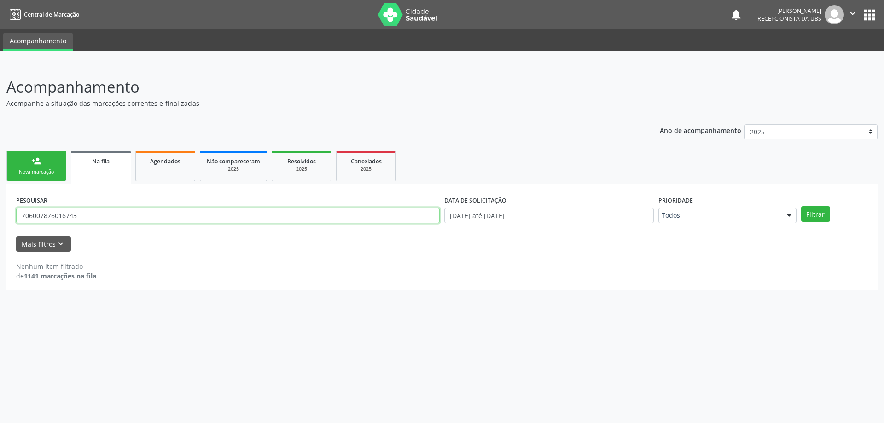
click at [801, 206] on button "Filtrar" at bounding box center [815, 214] width 29 height 16
drag, startPoint x: 106, startPoint y: 216, endPoint x: 7, endPoint y: 209, distance: 99.2
click at [7, 209] on div "PESQUISAR 706007876016743 DATA DE SOLICITAÇÃO 01/01/2025 até 29/09/2025 Priorid…" at bounding box center [441, 237] width 871 height 107
click at [801, 206] on button "Filtrar" at bounding box center [815, 214] width 29 height 16
drag, startPoint x: 92, startPoint y: 214, endPoint x: 11, endPoint y: 220, distance: 81.3
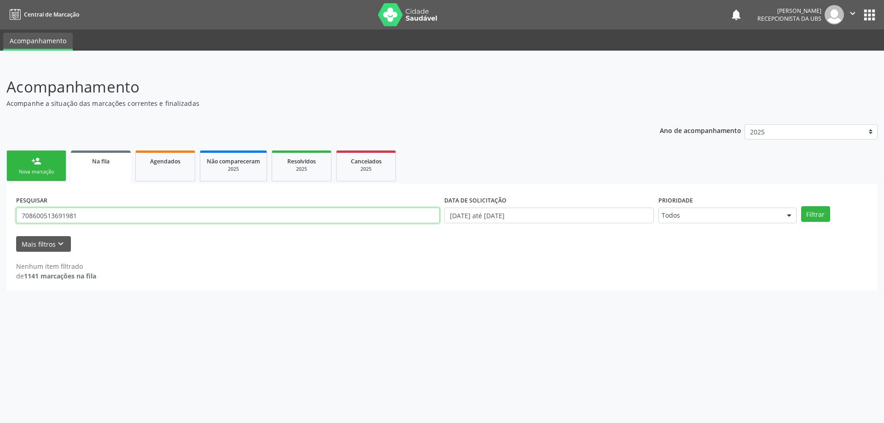
click at [11, 220] on div "PESQUISAR 708600513691981 DATA DE SOLICITAÇÃO 01/01/2025 até 29/09/2025 Priorid…" at bounding box center [441, 237] width 871 height 107
click at [801, 206] on button "Filtrar" at bounding box center [815, 214] width 29 height 16
drag, startPoint x: 115, startPoint y: 226, endPoint x: 47, endPoint y: 221, distance: 67.8
click at [47, 221] on div "PESQUISAR 705005864754655" at bounding box center [228, 211] width 428 height 36
drag, startPoint x: 94, startPoint y: 219, endPoint x: 17, endPoint y: 217, distance: 76.9
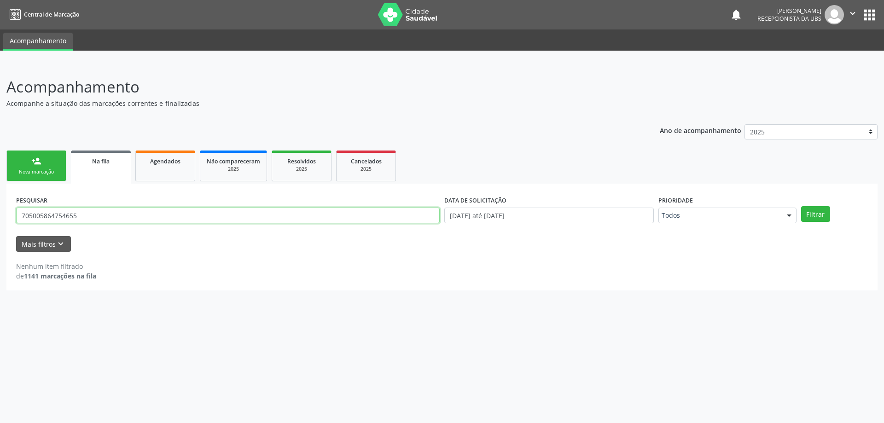
click at [17, 217] on input "705005864754655" at bounding box center [228, 216] width 424 height 16
click at [801, 206] on button "Filtrar" at bounding box center [815, 214] width 29 height 16
drag, startPoint x: 99, startPoint y: 216, endPoint x: 0, endPoint y: 220, distance: 98.6
click at [0, 220] on div "Acompanhamento Acompanhe a situação das marcações correntes e finalizadas Relat…" at bounding box center [442, 244] width 884 height 360
click at [801, 206] on button "Filtrar" at bounding box center [815, 214] width 29 height 16
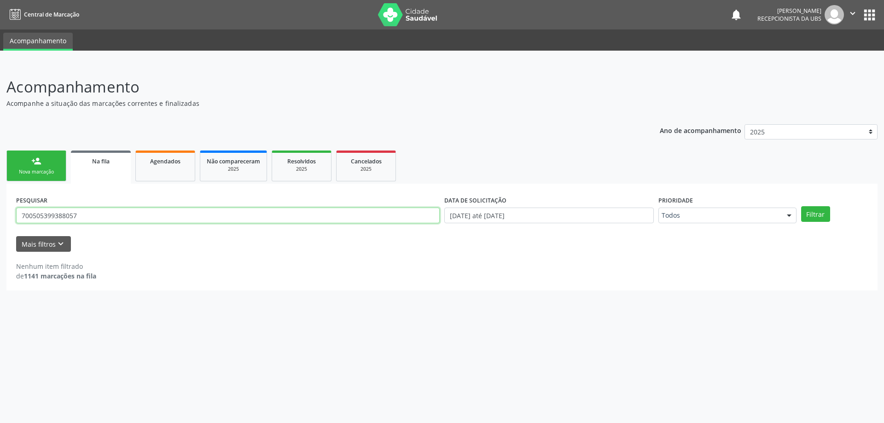
drag, startPoint x: 99, startPoint y: 214, endPoint x: 0, endPoint y: 214, distance: 99.0
click at [0, 214] on div "Acompanhamento Acompanhe a situação das marcações correntes e finalizadas Relat…" at bounding box center [442, 244] width 884 height 360
click at [801, 206] on button "Filtrar" at bounding box center [815, 214] width 29 height 16
drag, startPoint x: 81, startPoint y: 215, endPoint x: 19, endPoint y: 218, distance: 62.2
click at [19, 218] on input "705006045353159" at bounding box center [228, 216] width 424 height 16
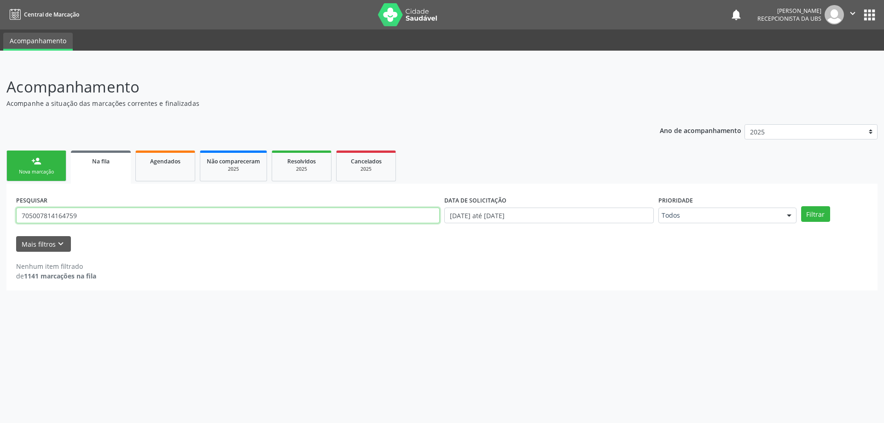
click at [801, 206] on button "Filtrar" at bounding box center [815, 214] width 29 height 16
drag, startPoint x: 101, startPoint y: 213, endPoint x: 0, endPoint y: 203, distance: 101.8
click at [0, 203] on div "Acompanhamento Acompanhe a situação das marcações correntes e finalizadas Relat…" at bounding box center [442, 244] width 884 height 360
click at [801, 206] on button "Filtrar" at bounding box center [815, 214] width 29 height 16
drag, startPoint x: 103, startPoint y: 210, endPoint x: 0, endPoint y: 210, distance: 102.7
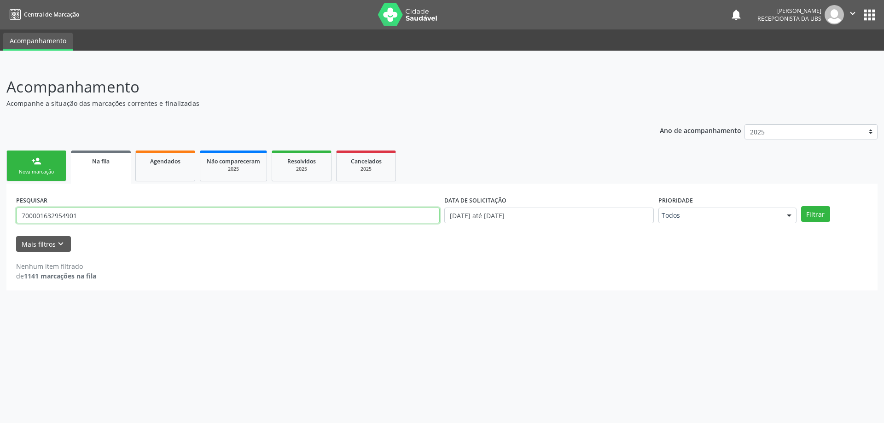
click at [0, 210] on div "Acompanhamento Acompanhe a situação das marcações correntes e finalizadas Relat…" at bounding box center [442, 244] width 884 height 360
click at [801, 206] on button "Filtrar" at bounding box center [815, 214] width 29 height 16
drag, startPoint x: 124, startPoint y: 212, endPoint x: 21, endPoint y: 221, distance: 103.5
click at [21, 221] on input "700003399329401" at bounding box center [228, 216] width 424 height 16
click at [801, 206] on button "Filtrar" at bounding box center [815, 214] width 29 height 16
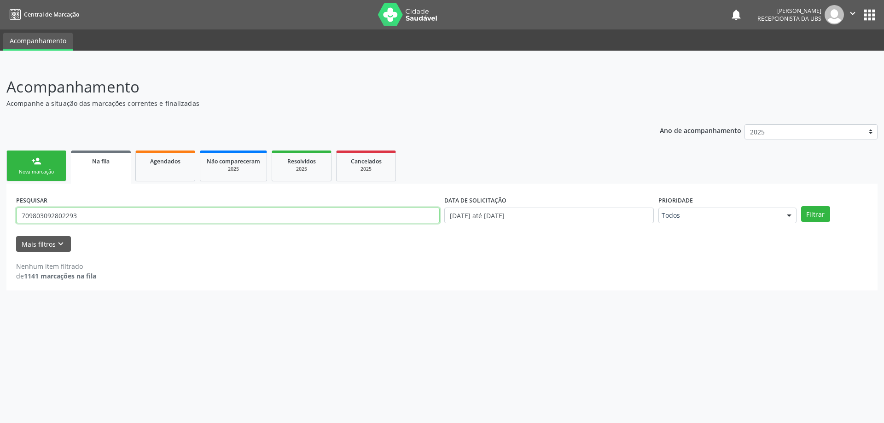
drag, startPoint x: 82, startPoint y: 211, endPoint x: 0, endPoint y: 216, distance: 82.1
click at [0, 216] on div "Acompanhamento Acompanhe a situação das marcações correntes e finalizadas Relat…" at bounding box center [442, 244] width 884 height 360
type input "704206239670885"
click at [801, 206] on button "Filtrar" at bounding box center [815, 214] width 29 height 16
click at [41, 165] on link "person_add Nova marcação" at bounding box center [36, 166] width 60 height 31
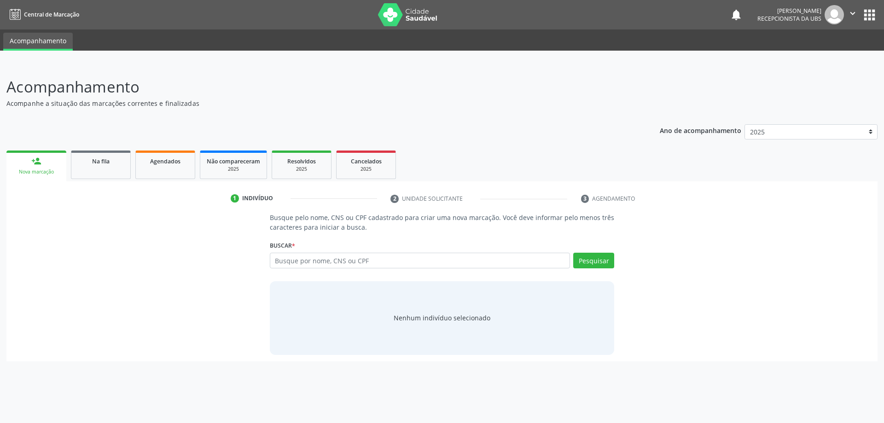
click at [330, 269] on div "Busque por nome, CNS ou CPF Nenhum resultado encontrado para: " " Digite nome, …" at bounding box center [442, 264] width 345 height 22
click at [322, 262] on input "text" at bounding box center [420, 261] width 301 height 16
type input "702806661856460"
click at [588, 262] on button "Pesquisar" at bounding box center [593, 261] width 41 height 16
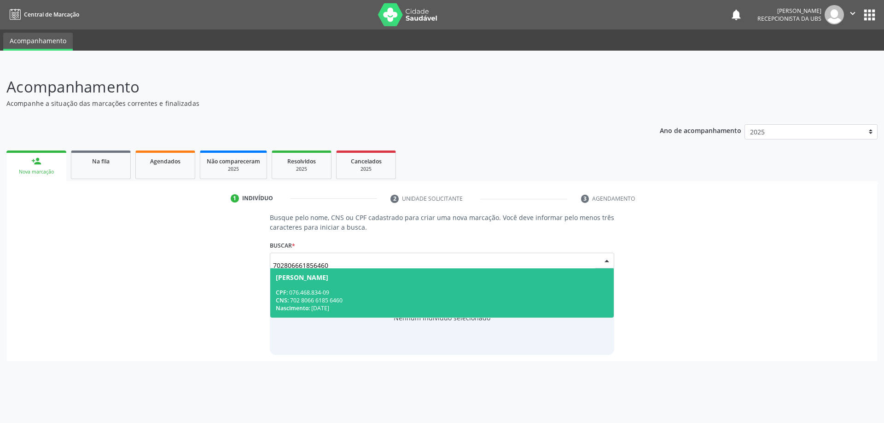
click at [417, 292] on div "CPF: 076.468.834-09" at bounding box center [442, 293] width 333 height 8
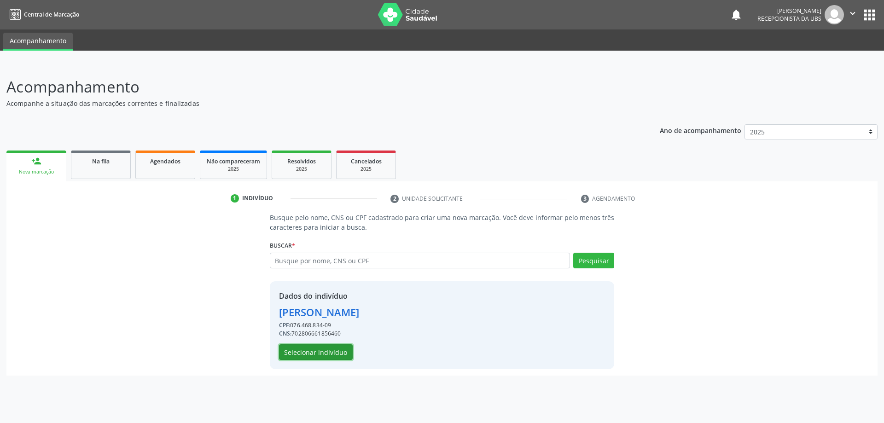
click at [307, 354] on button "Selecionar indivíduo" at bounding box center [316, 352] width 74 height 16
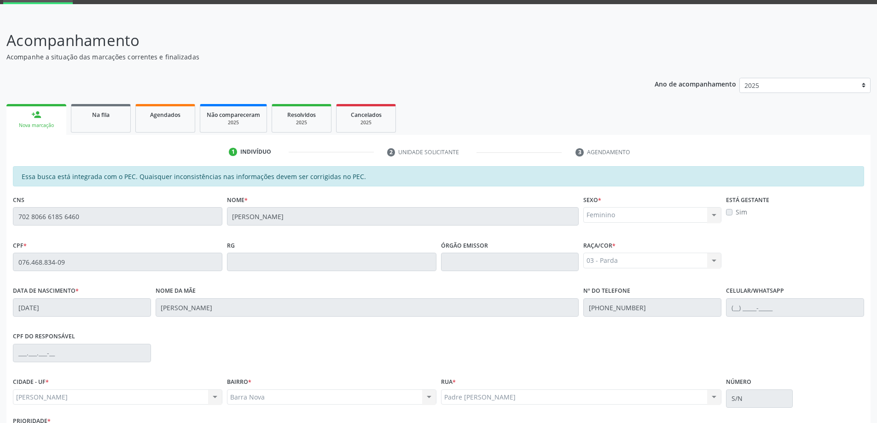
scroll to position [116, 0]
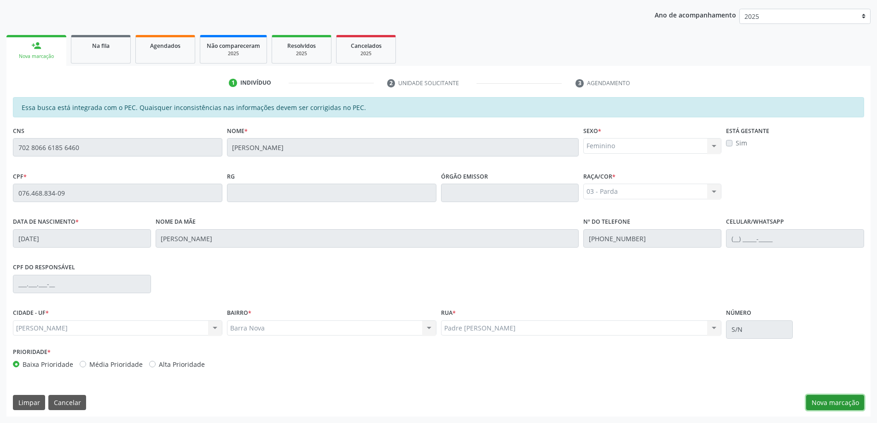
click at [825, 401] on button "Nova marcação" at bounding box center [835, 403] width 58 height 16
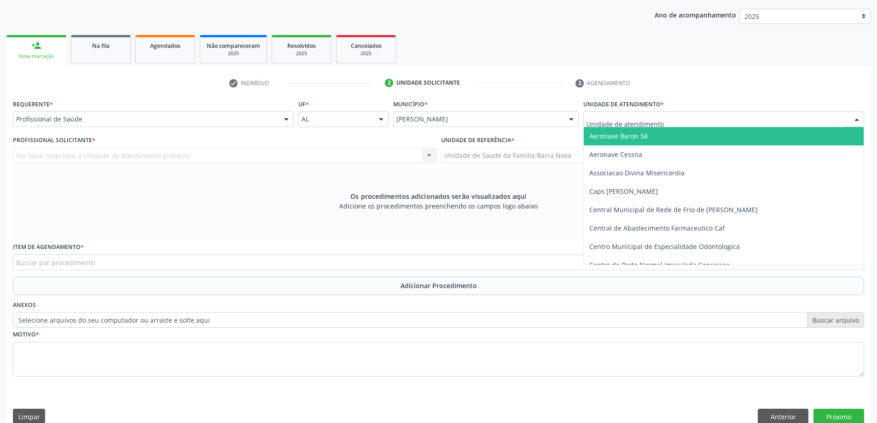
click at [727, 121] on div at bounding box center [723, 119] width 281 height 16
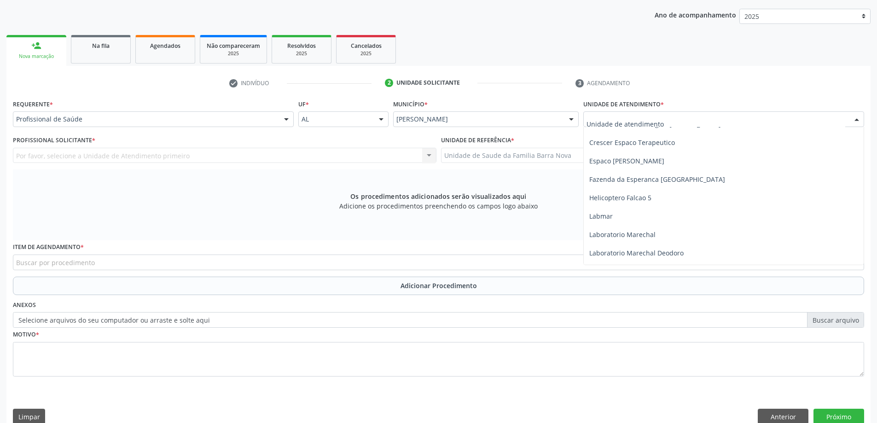
scroll to position [414, 0]
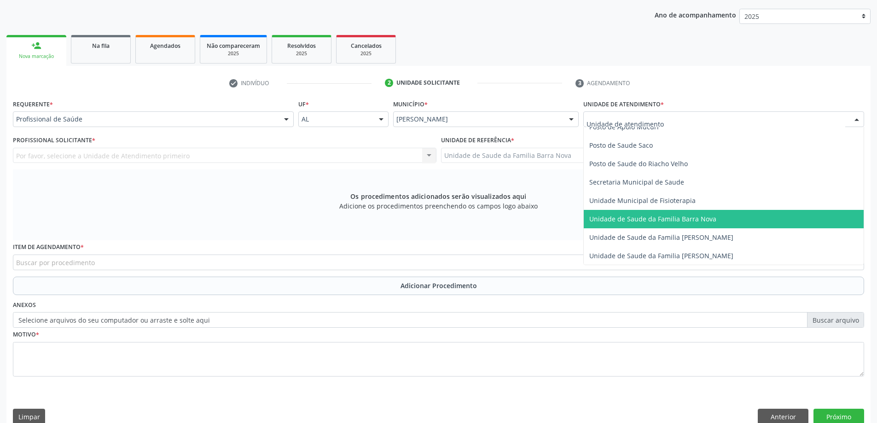
click at [696, 222] on span "Unidade de Saude da Familia Barra Nova" at bounding box center [652, 219] width 127 height 9
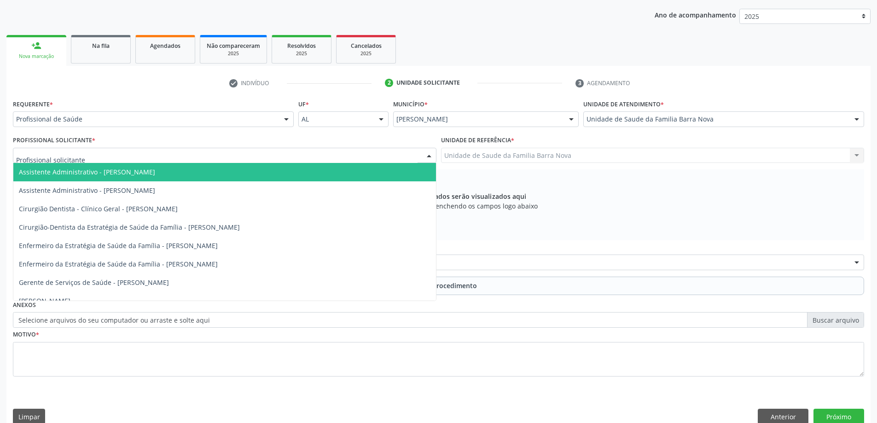
click at [307, 152] on div at bounding box center [225, 156] width 424 height 16
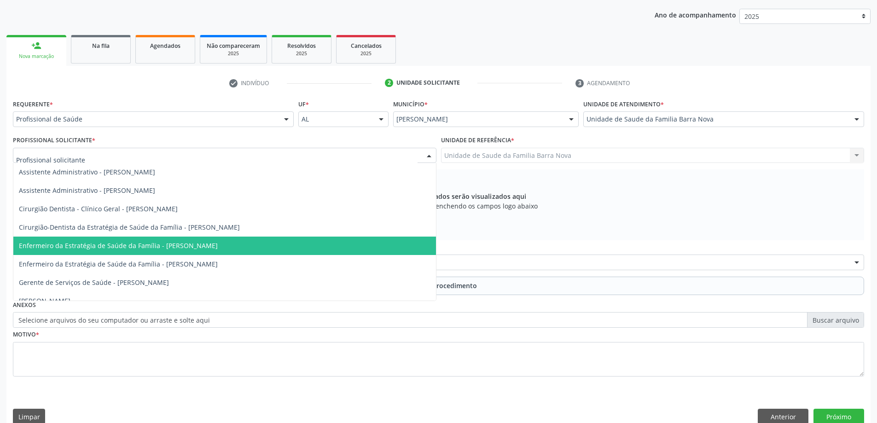
click at [285, 244] on span "Enfermeiro da Estratégia de Saúde da Família - Ewerton Souza Santos de Carvalho" at bounding box center [224, 246] width 423 height 18
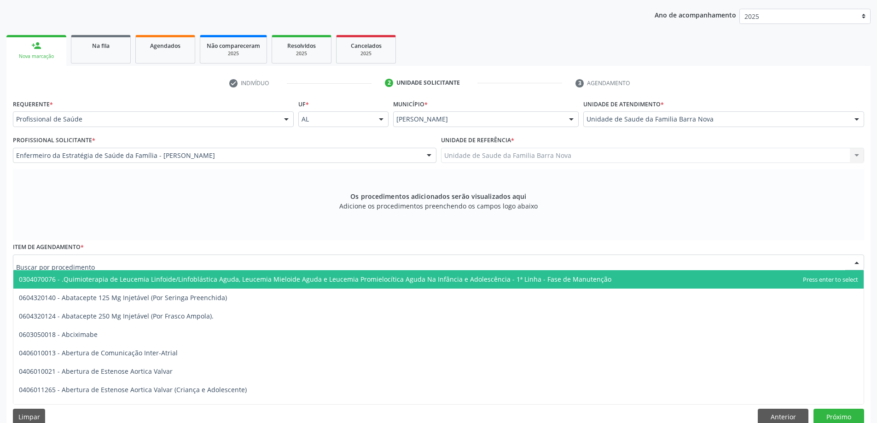
click at [285, 262] on div at bounding box center [438, 263] width 851 height 16
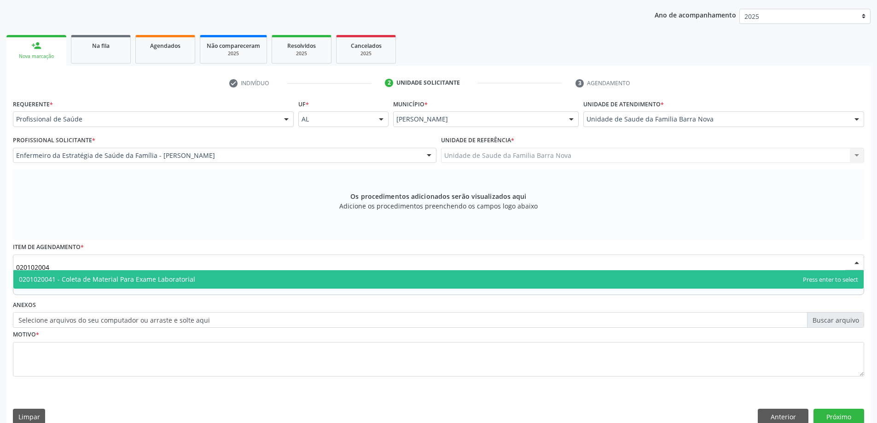
type input "0201020041"
click at [288, 278] on span "0201020041 - Coleta de Material Para Exame Laboratorial" at bounding box center [438, 279] width 850 height 18
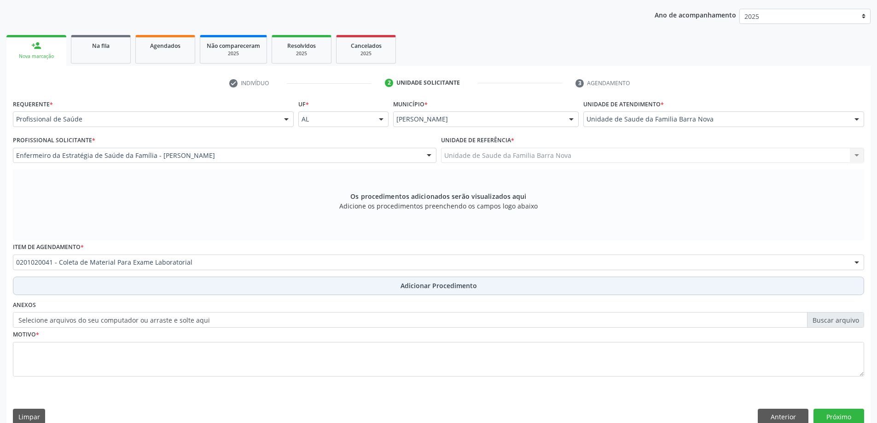
click at [480, 288] on button "Adicionar Procedimento" at bounding box center [438, 286] width 851 height 18
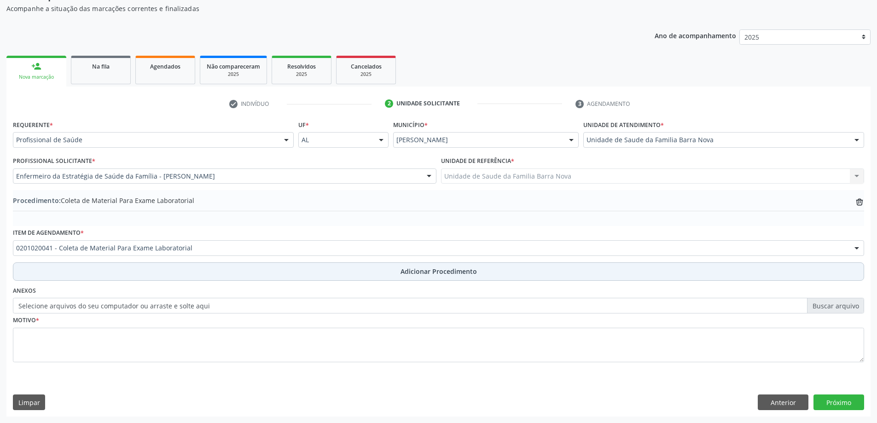
scroll to position [95, 0]
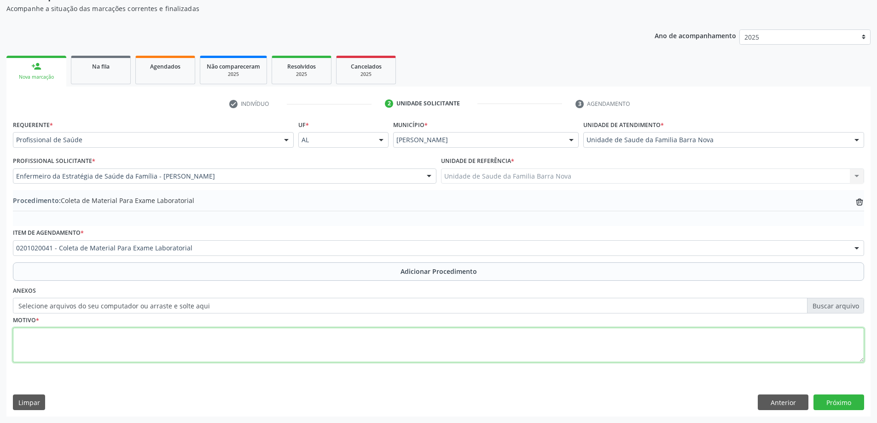
click at [69, 344] on textarea at bounding box center [438, 345] width 851 height 35
type textarea "Rotina."
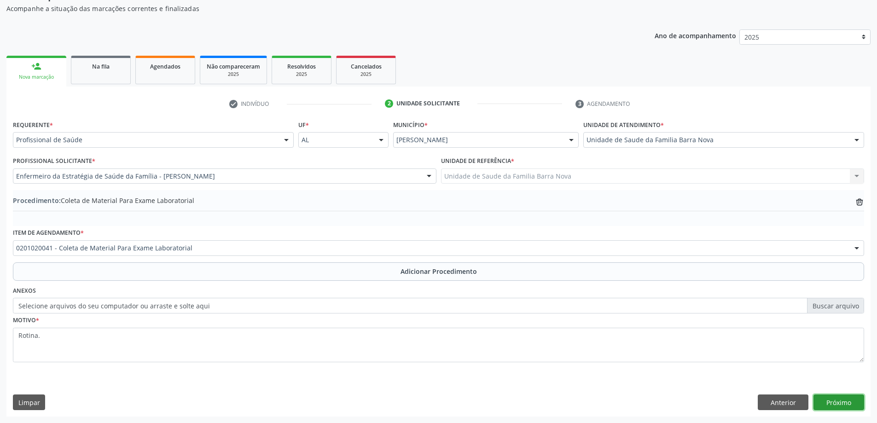
click at [836, 399] on button "Próximo" at bounding box center [839, 403] width 51 height 16
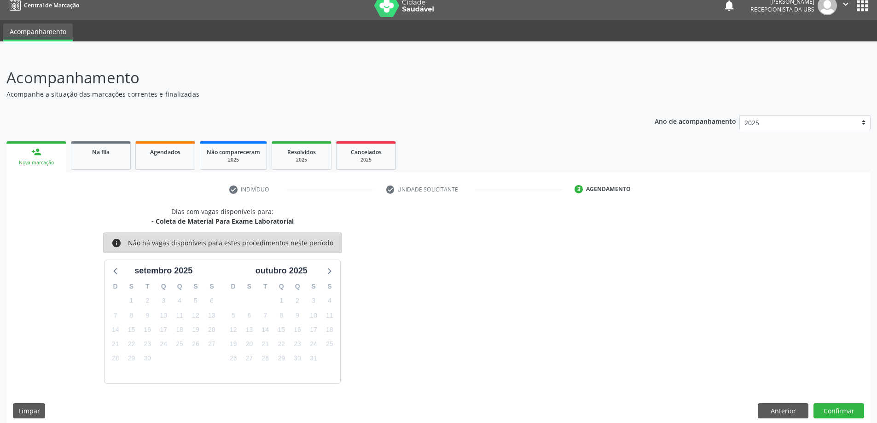
scroll to position [17, 0]
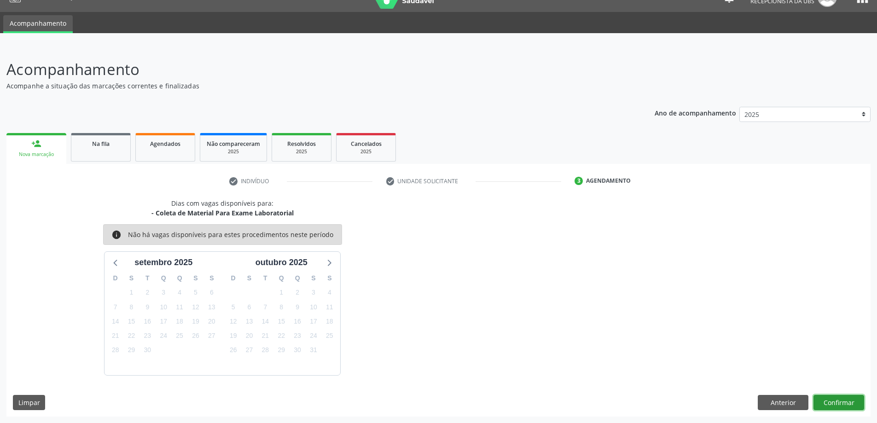
click at [848, 405] on button "Confirmar" at bounding box center [839, 403] width 51 height 16
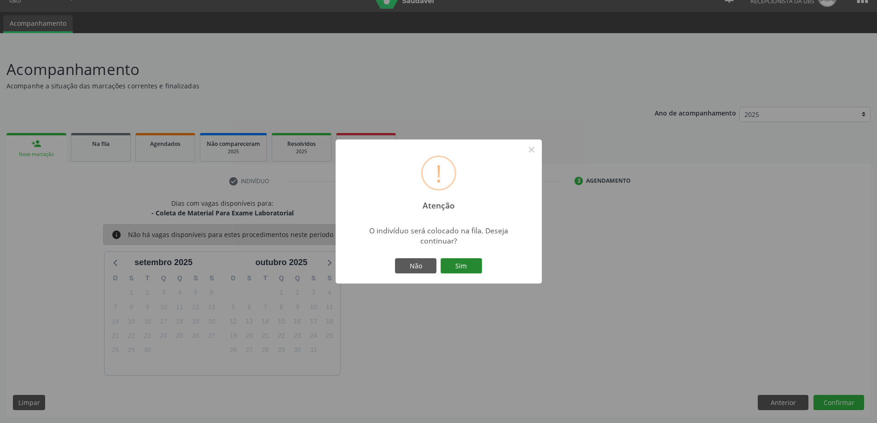
click at [457, 268] on button "Sim" at bounding box center [461, 266] width 41 height 16
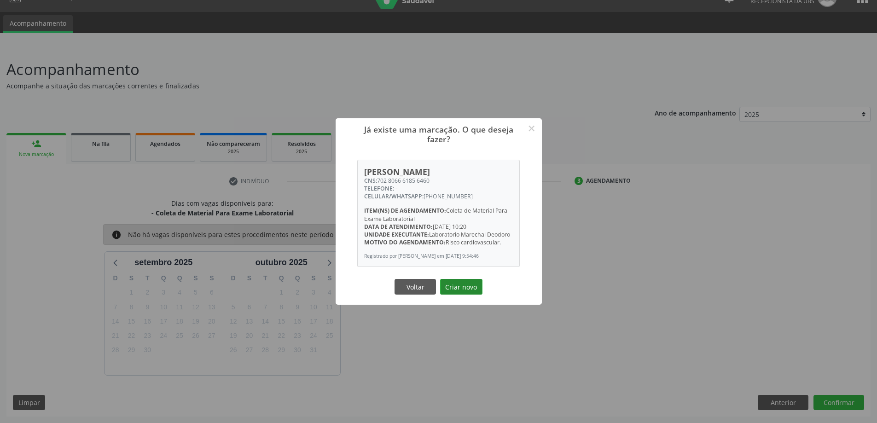
click at [463, 282] on button "Criar novo" at bounding box center [461, 287] width 42 height 16
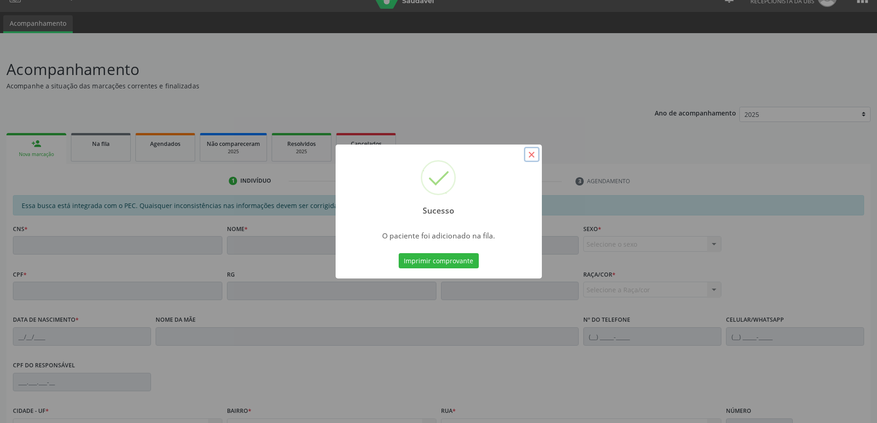
click at [532, 157] on button "×" at bounding box center [532, 155] width 16 height 16
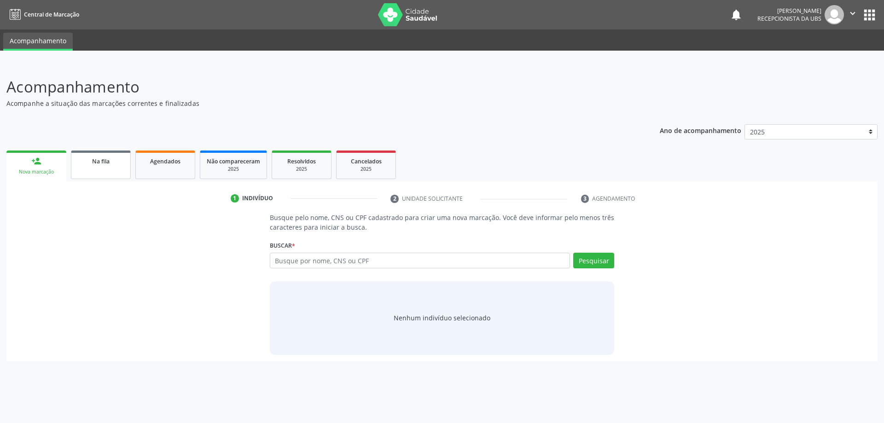
click at [103, 163] on span "Na fila" at bounding box center [100, 161] width 17 height 8
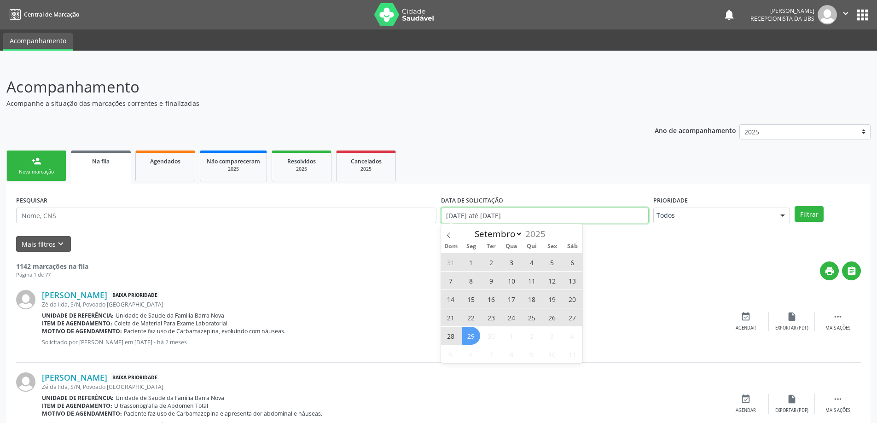
click at [606, 220] on input "[DATE] até [DATE]" at bounding box center [545, 216] width 208 height 16
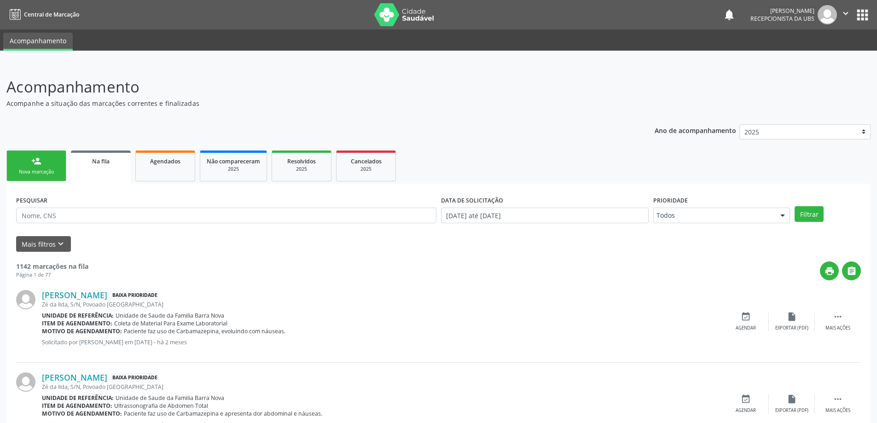
click at [677, 281] on div "[PERSON_NAME] Baixa Prioridade Zé da Ilda, S/N, [GEOGRAPHIC_DATA] Unidade de re…" at bounding box center [438, 321] width 845 height 82
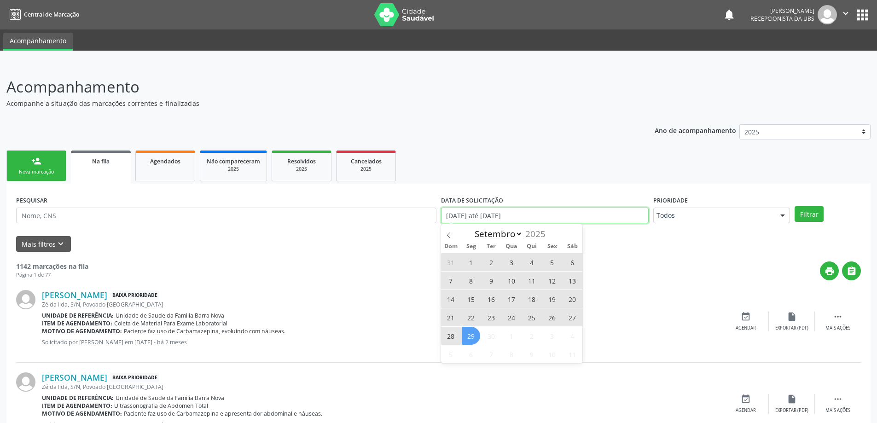
click at [549, 215] on input "[DATE] até [DATE]" at bounding box center [545, 216] width 208 height 16
click at [465, 261] on span "1" at bounding box center [471, 262] width 18 height 18
type input "[DATE]"
click at [470, 334] on span "29" at bounding box center [471, 336] width 18 height 18
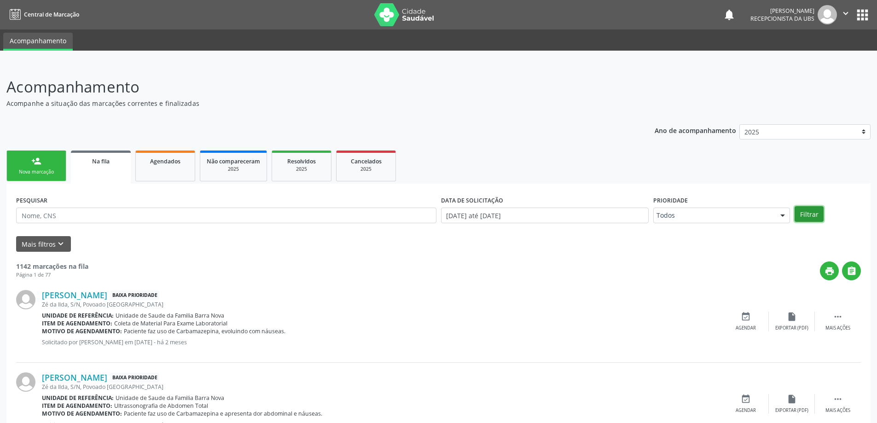
click at [810, 217] on button "Filtrar" at bounding box center [809, 214] width 29 height 16
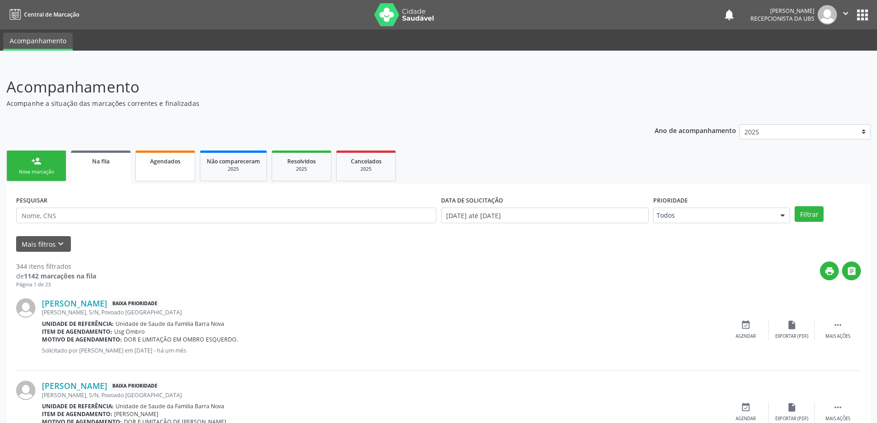
click at [162, 163] on span "Agendados" at bounding box center [165, 161] width 30 height 8
select select "8"
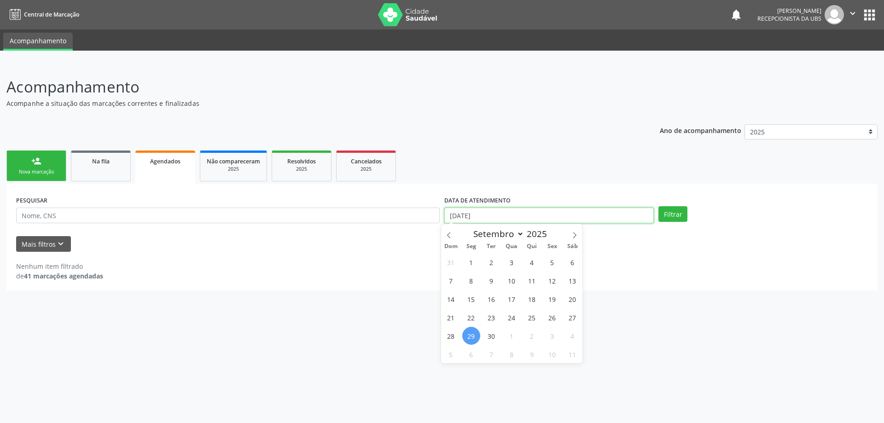
click at [553, 216] on input "[DATE]" at bounding box center [548, 216] width 209 height 16
click at [471, 267] on span "1" at bounding box center [471, 262] width 18 height 18
type input "[DATE]"
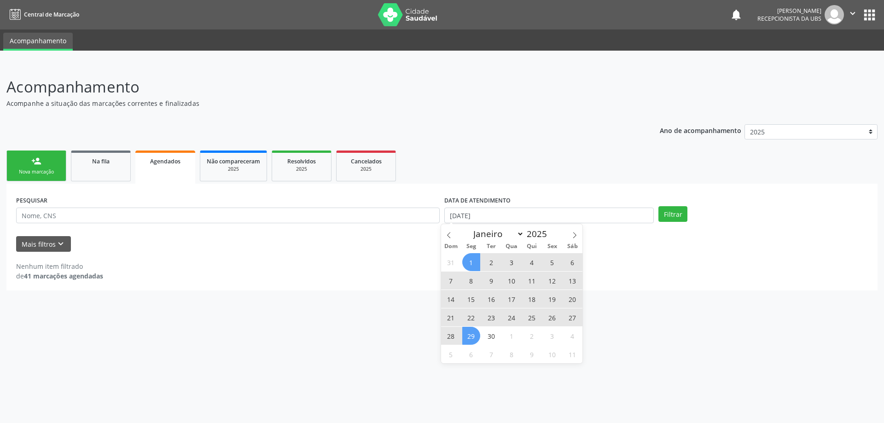
click at [472, 338] on span "29" at bounding box center [471, 336] width 18 height 18
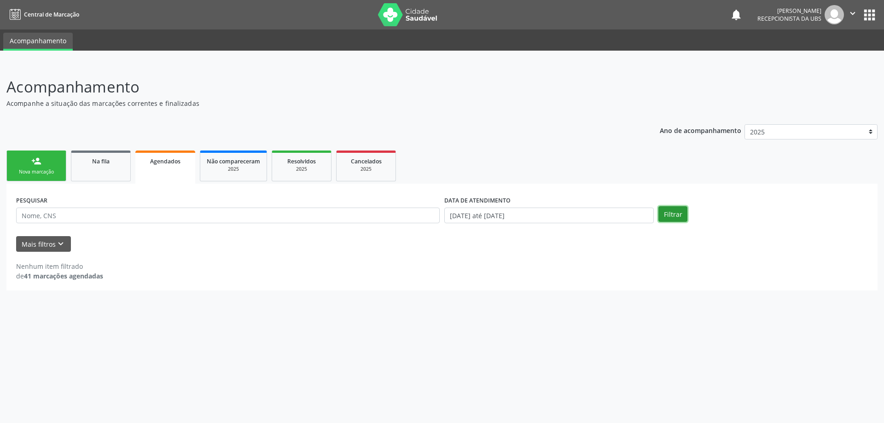
click at [672, 212] on button "Filtrar" at bounding box center [672, 214] width 29 height 16
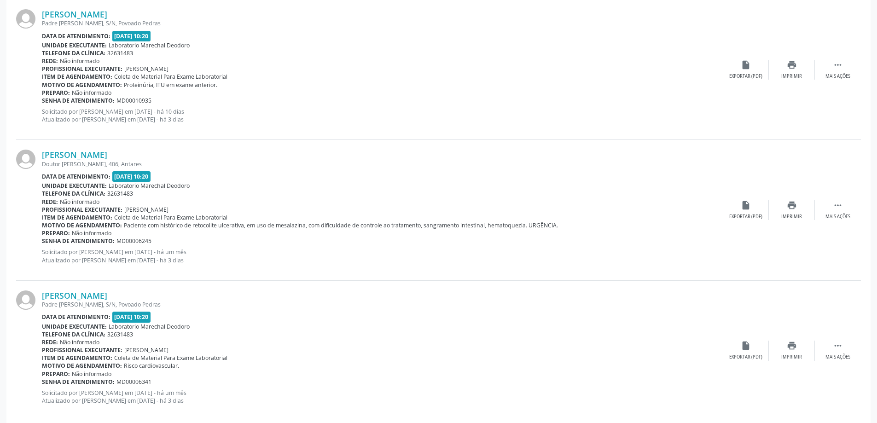
scroll to position [2017, 0]
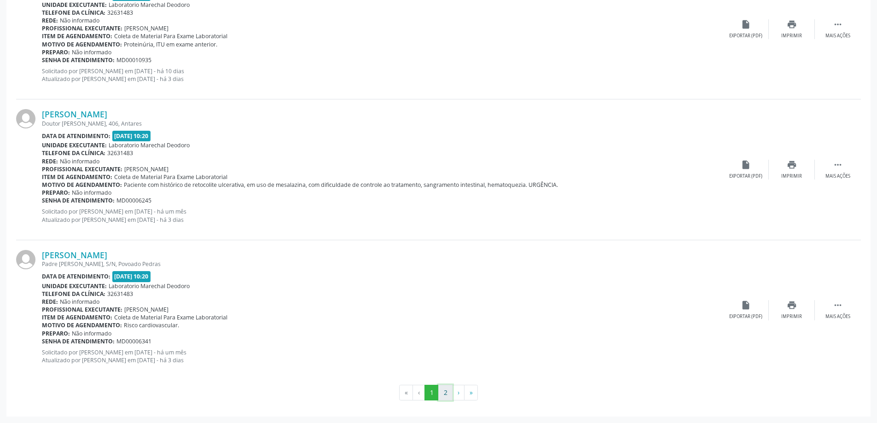
click at [445, 394] on button "2" at bounding box center [445, 393] width 14 height 16
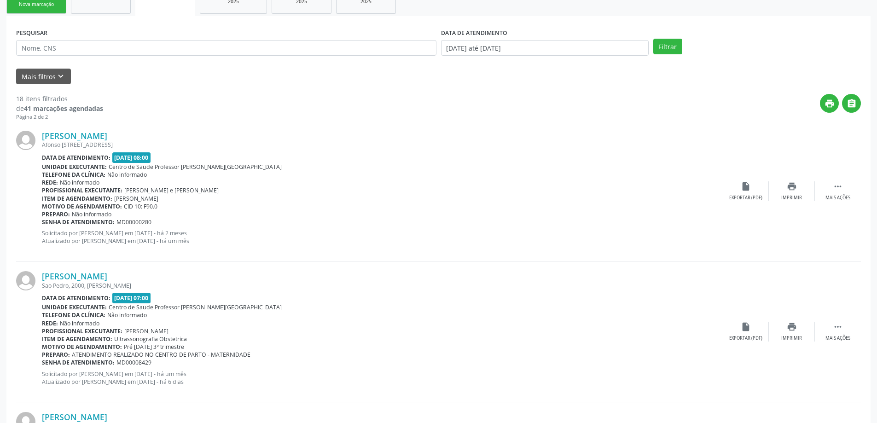
scroll to position [145, 0]
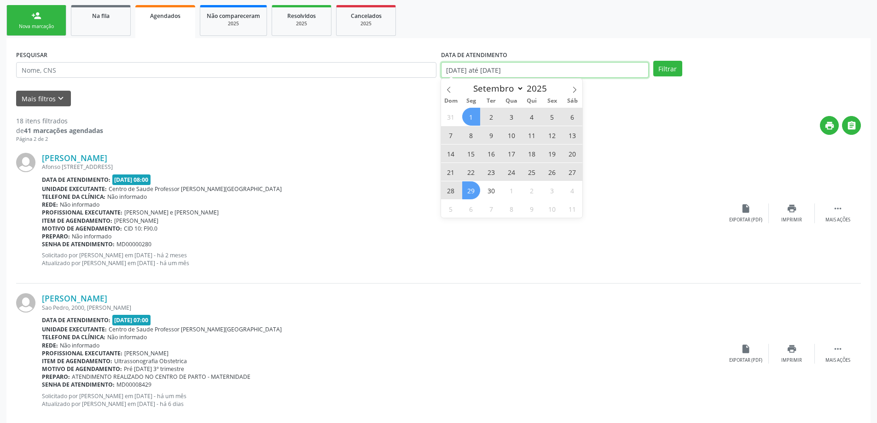
click at [583, 65] on input "[DATE] até [DATE]" at bounding box center [545, 70] width 208 height 16
click at [490, 197] on span "30" at bounding box center [492, 190] width 18 height 18
type input "[DATE]"
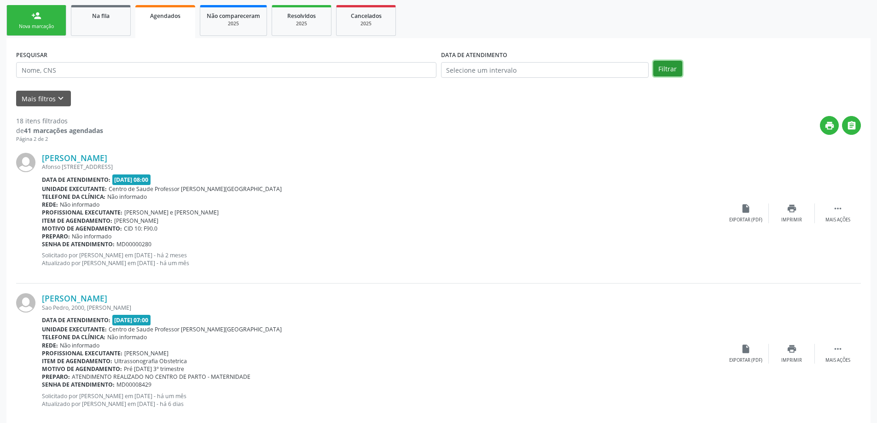
click at [666, 64] on button "Filtrar" at bounding box center [667, 69] width 29 height 16
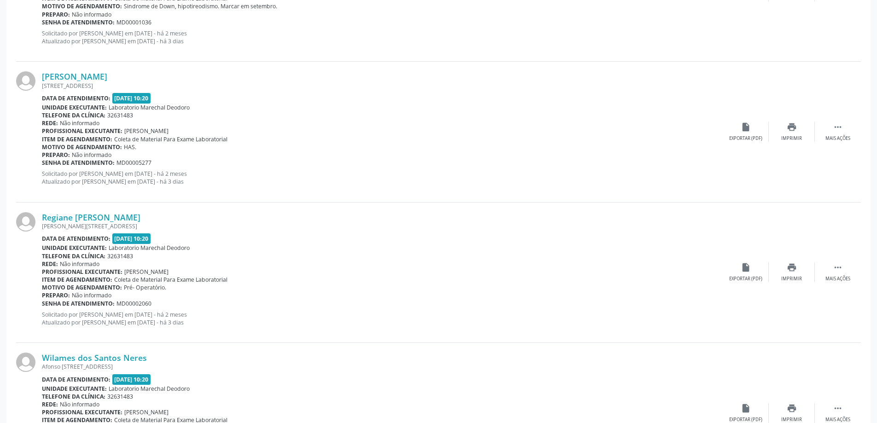
scroll to position [2009, 0]
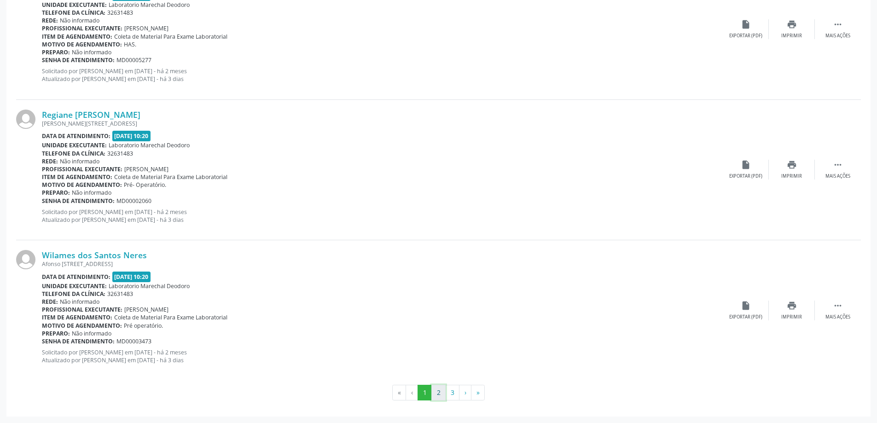
click at [437, 394] on button "2" at bounding box center [438, 393] width 14 height 16
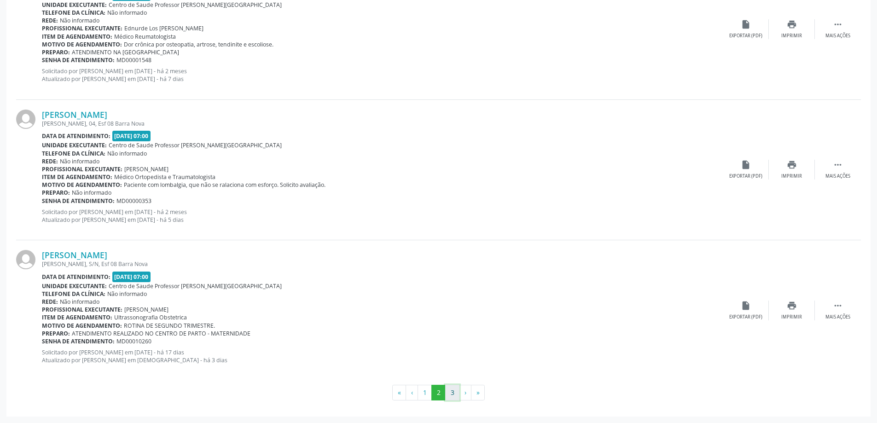
click at [452, 394] on button "3" at bounding box center [452, 393] width 14 height 16
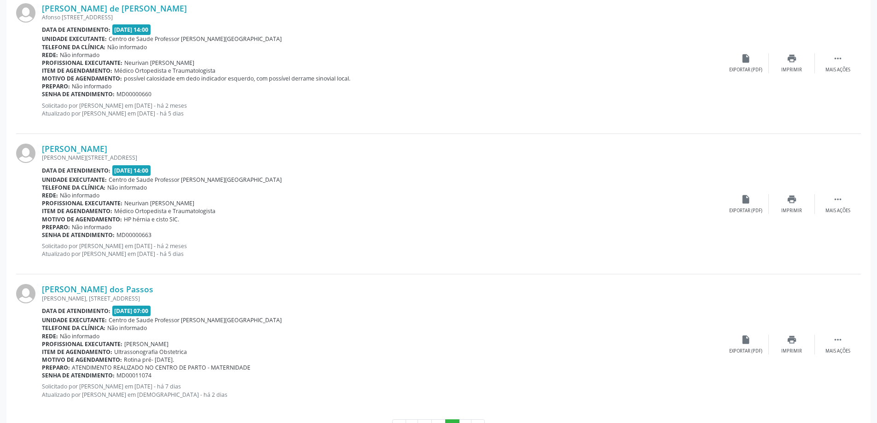
scroll to position [1446, 0]
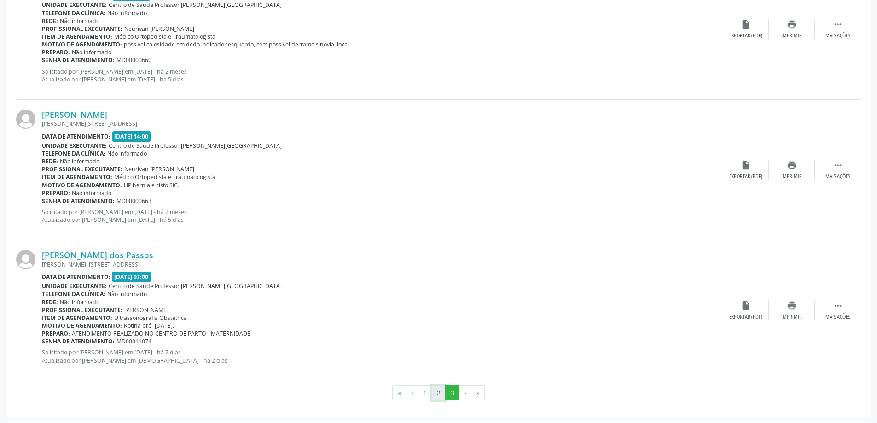
click at [436, 399] on button "2" at bounding box center [438, 393] width 14 height 16
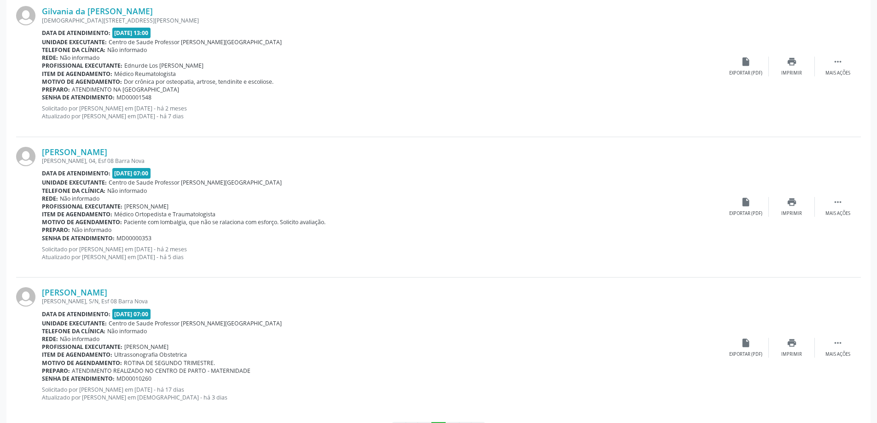
scroll to position [2009, 0]
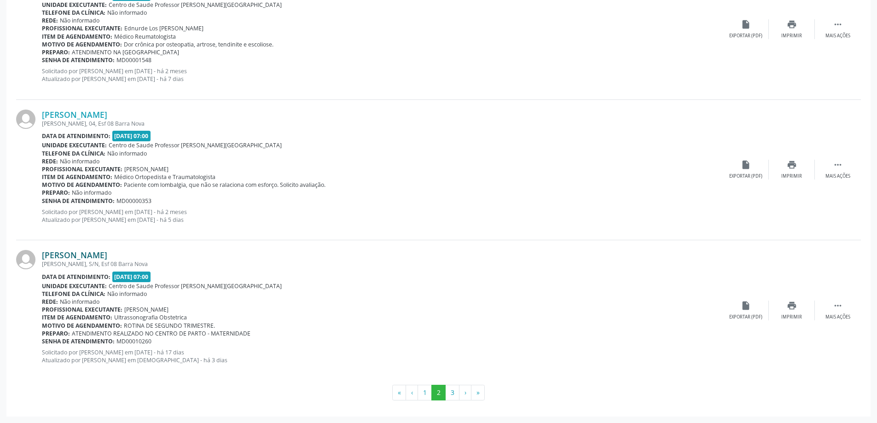
click at [107, 254] on link "[PERSON_NAME]" at bounding box center [74, 255] width 65 height 10
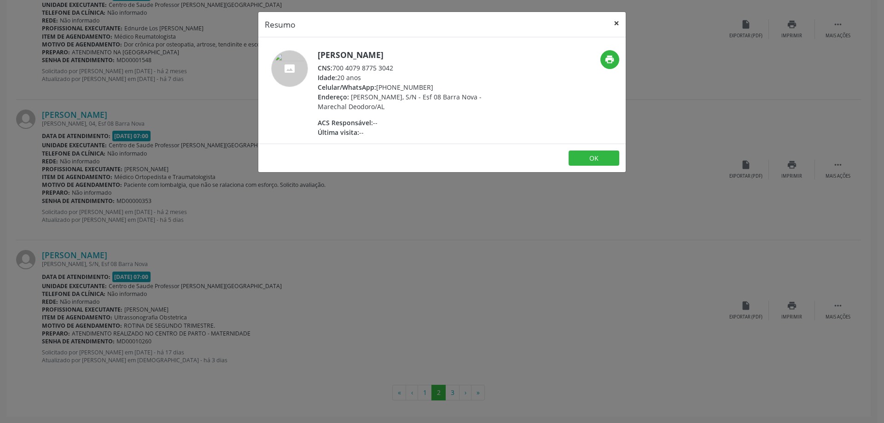
click at [617, 18] on button "×" at bounding box center [616, 23] width 18 height 23
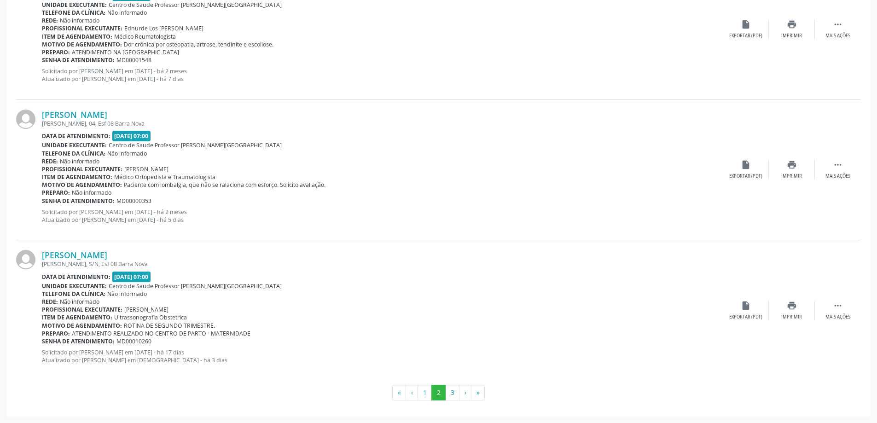
click at [81, 261] on div "[PERSON_NAME], S/N, Esf 08 Barra Nova" at bounding box center [382, 264] width 681 height 8
click at [81, 259] on link "[PERSON_NAME]" at bounding box center [74, 255] width 65 height 10
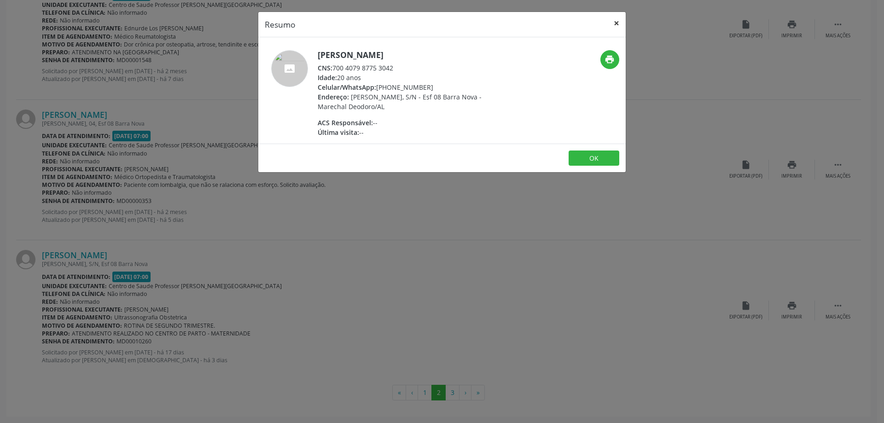
click at [620, 23] on button "×" at bounding box center [616, 23] width 18 height 23
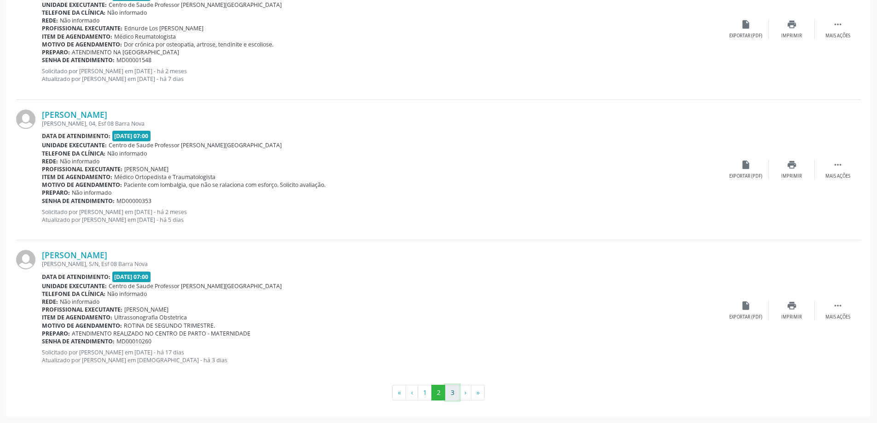
click at [452, 396] on button "3" at bounding box center [452, 393] width 14 height 16
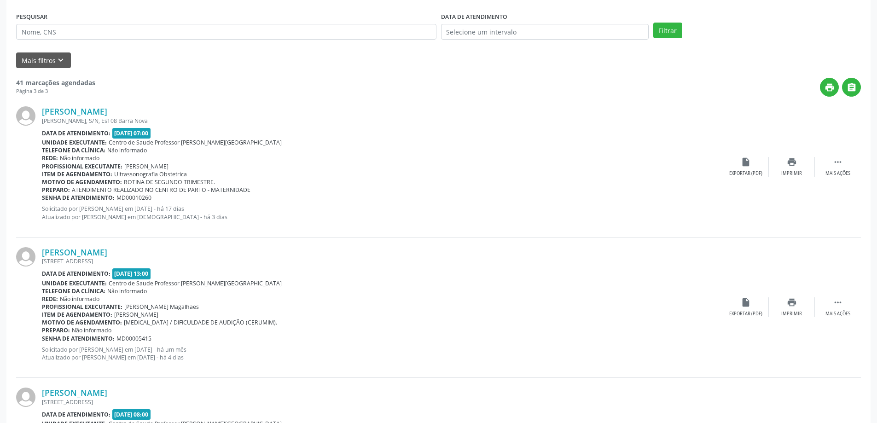
scroll to position [184, 0]
click at [102, 250] on link "[PERSON_NAME]" at bounding box center [74, 252] width 65 height 10
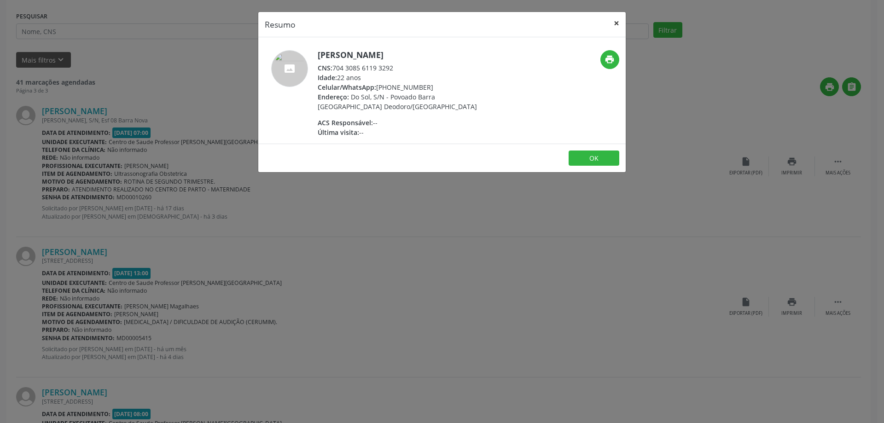
click at [617, 20] on button "×" at bounding box center [616, 23] width 18 height 23
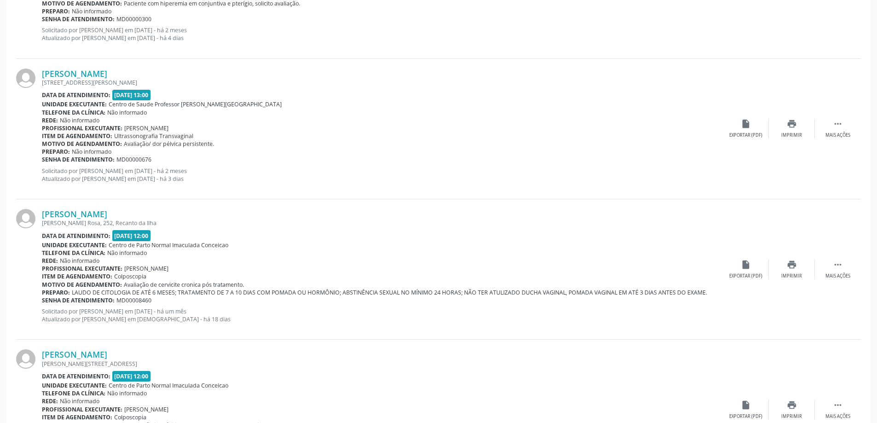
scroll to position [645, 0]
click at [88, 215] on link "[PERSON_NAME]" at bounding box center [74, 213] width 65 height 10
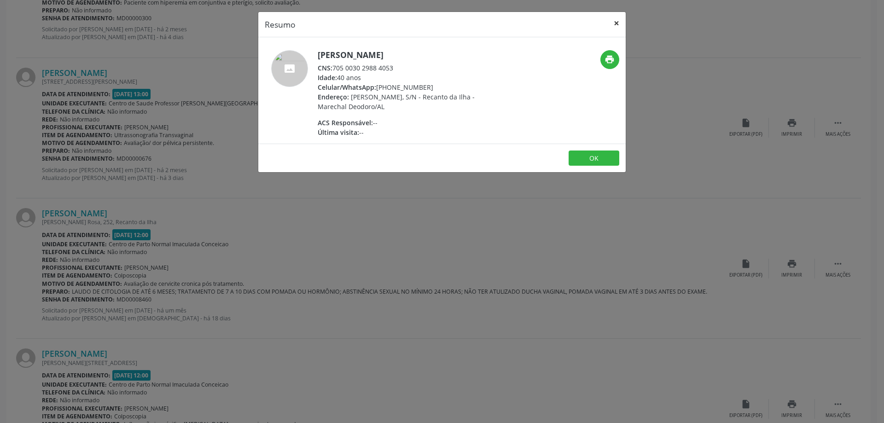
click at [615, 26] on button "×" at bounding box center [616, 23] width 18 height 23
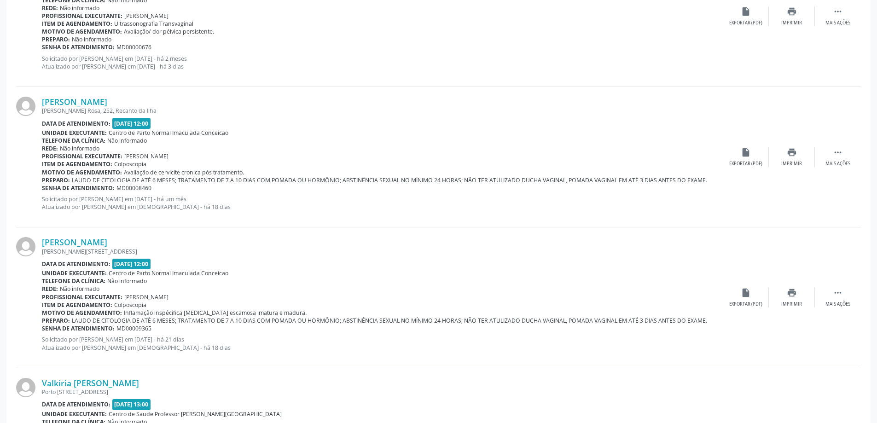
scroll to position [783, 0]
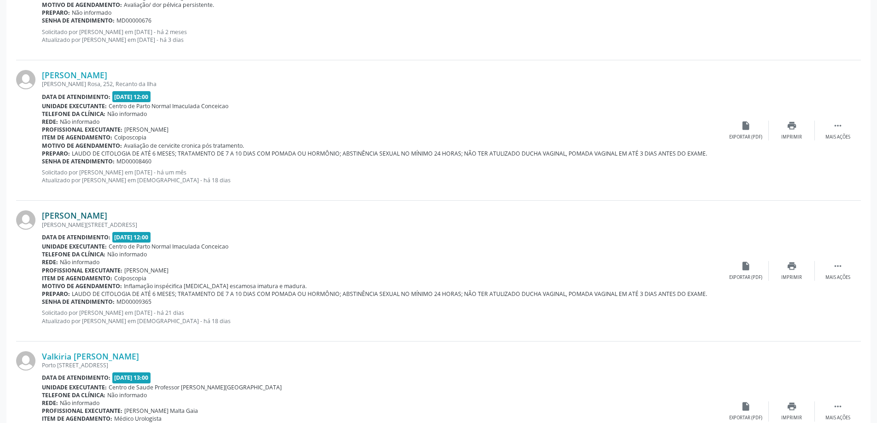
click at [107, 217] on link "[PERSON_NAME]" at bounding box center [74, 215] width 65 height 10
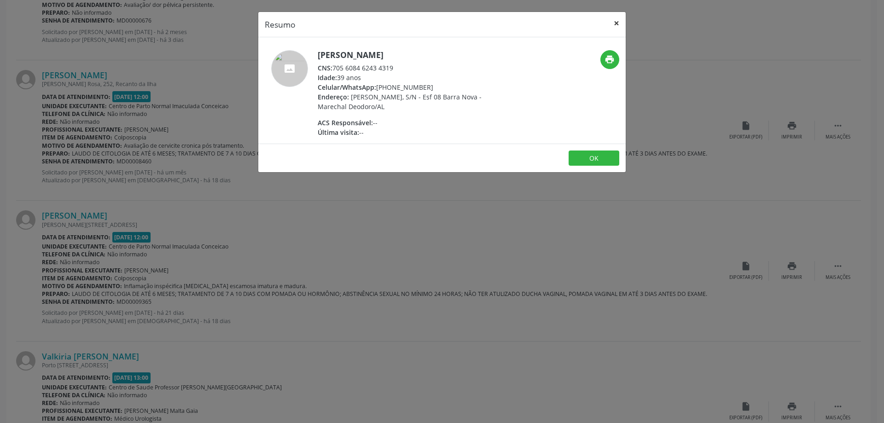
click at [617, 21] on button "×" at bounding box center [616, 23] width 18 height 23
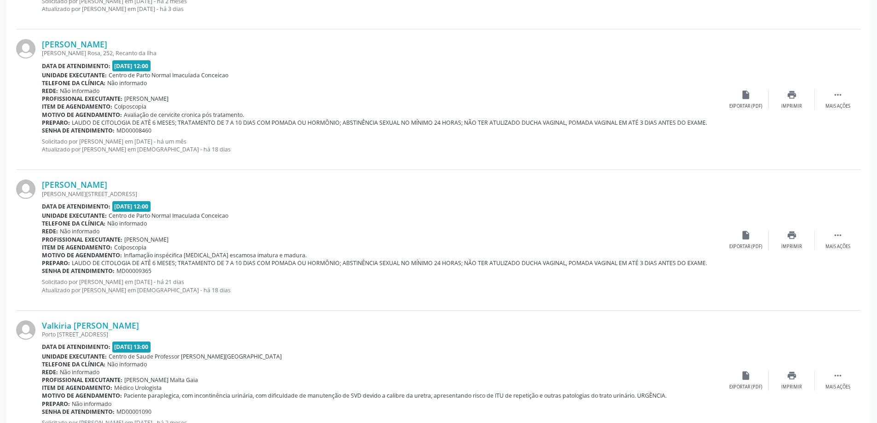
scroll to position [967, 0]
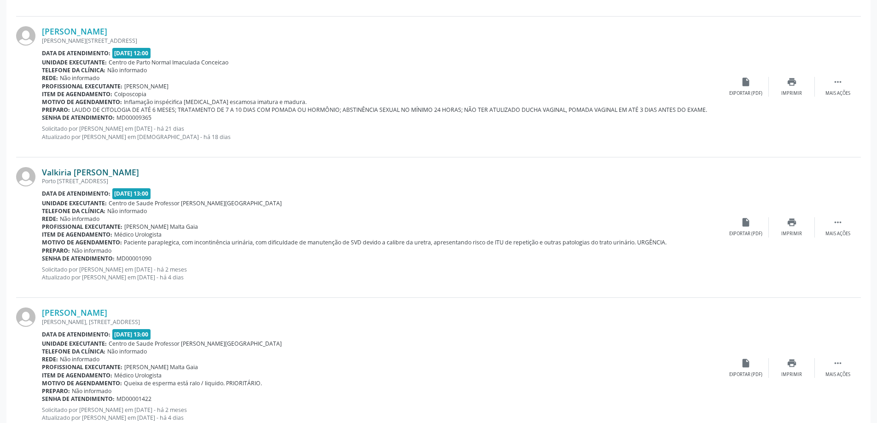
click at [128, 170] on link "Valkiria [PERSON_NAME]" at bounding box center [90, 172] width 97 height 10
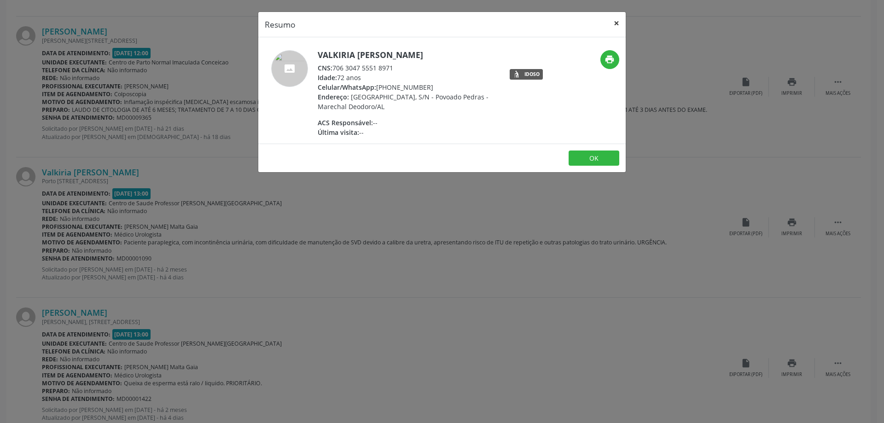
click at [614, 21] on button "×" at bounding box center [616, 23] width 18 height 23
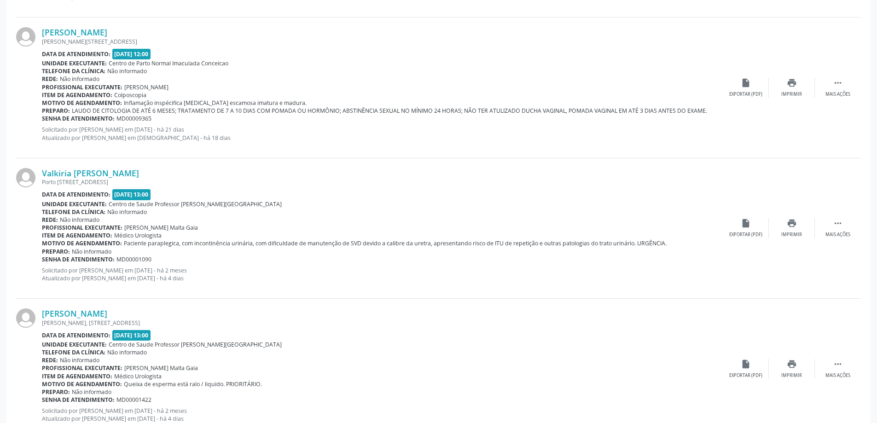
scroll to position [1013, 0]
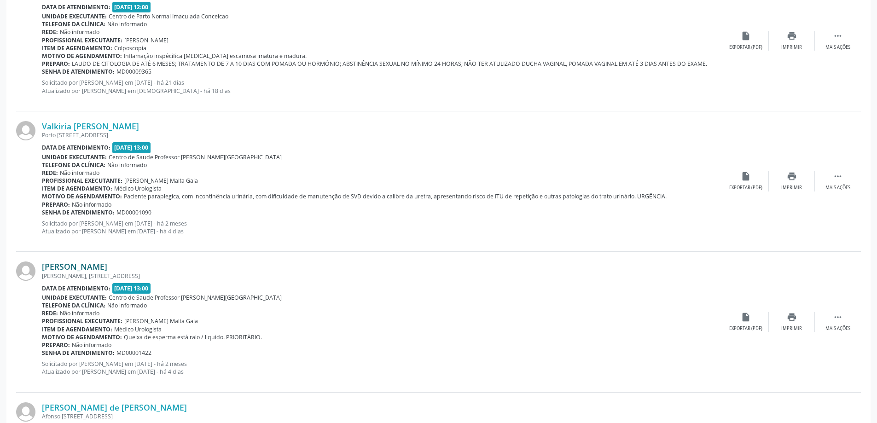
click at [103, 265] on link "[PERSON_NAME]" at bounding box center [74, 267] width 65 height 10
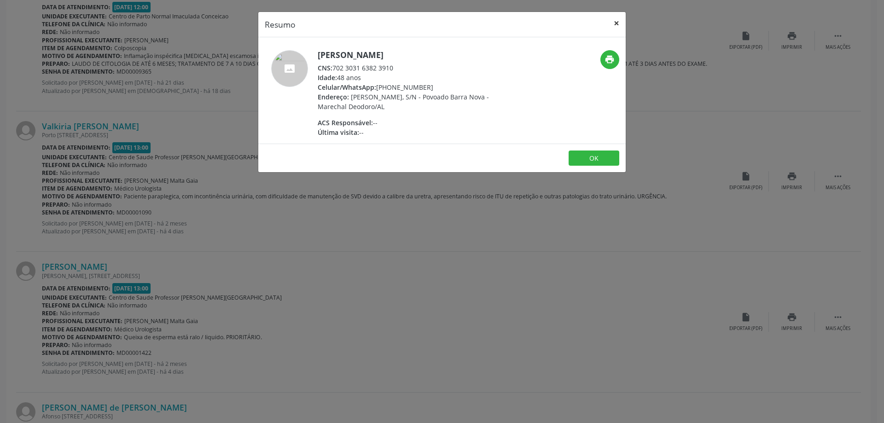
click at [614, 22] on button "×" at bounding box center [616, 23] width 18 height 23
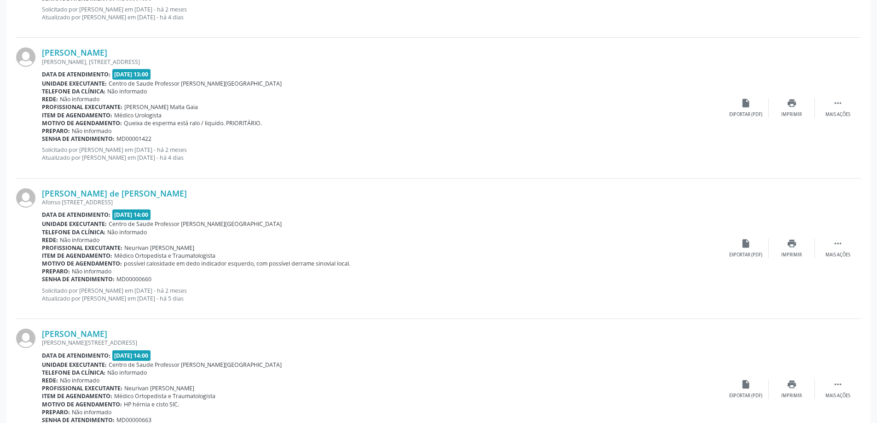
scroll to position [1243, 0]
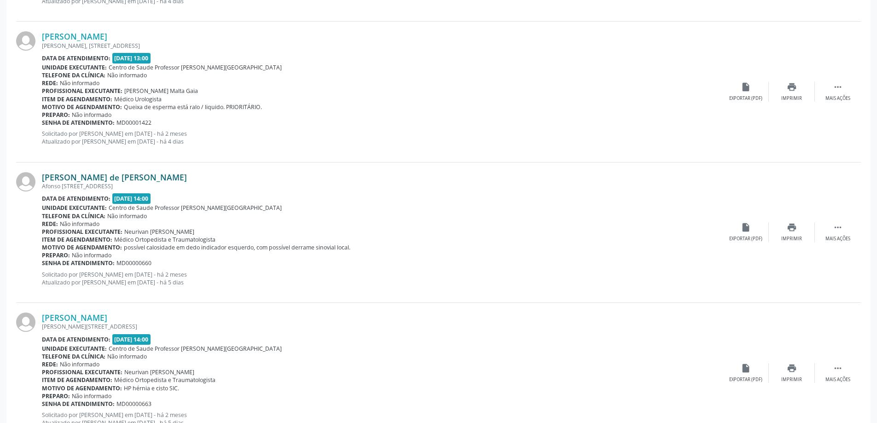
click at [112, 174] on link "[PERSON_NAME] de [PERSON_NAME]" at bounding box center [114, 177] width 145 height 10
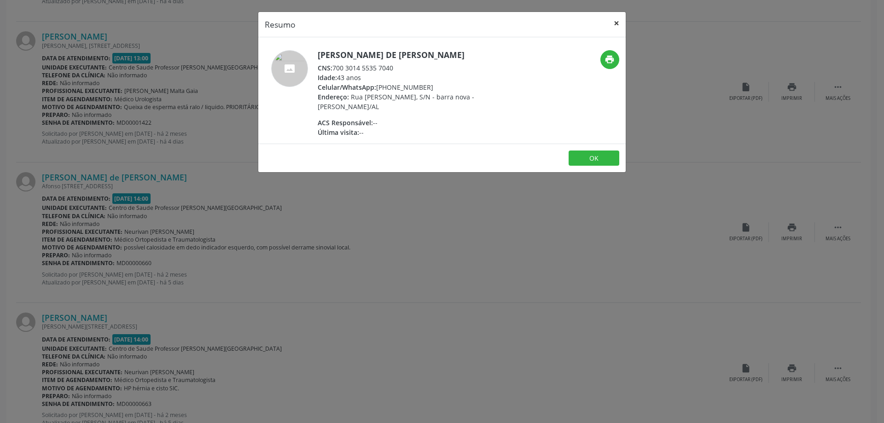
click at [613, 23] on button "×" at bounding box center [616, 23] width 18 height 23
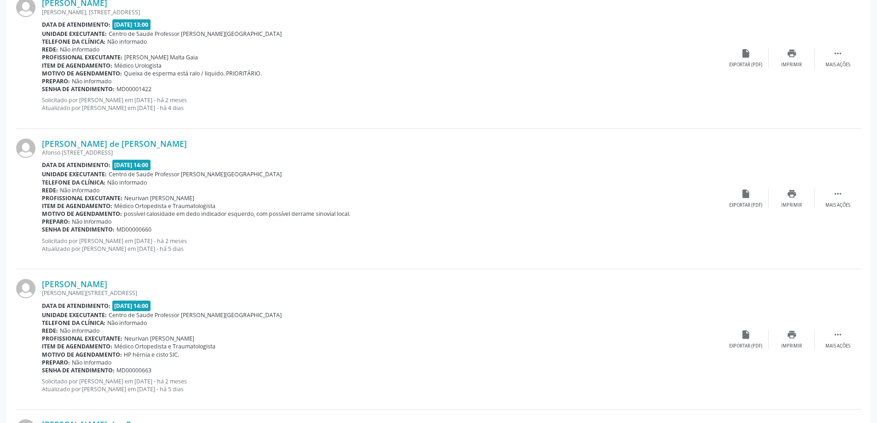
scroll to position [1381, 0]
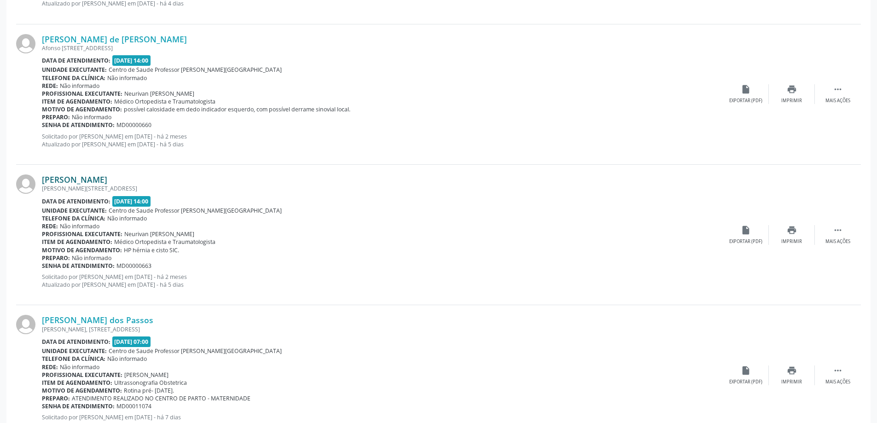
click at [107, 179] on link "[PERSON_NAME]" at bounding box center [74, 180] width 65 height 10
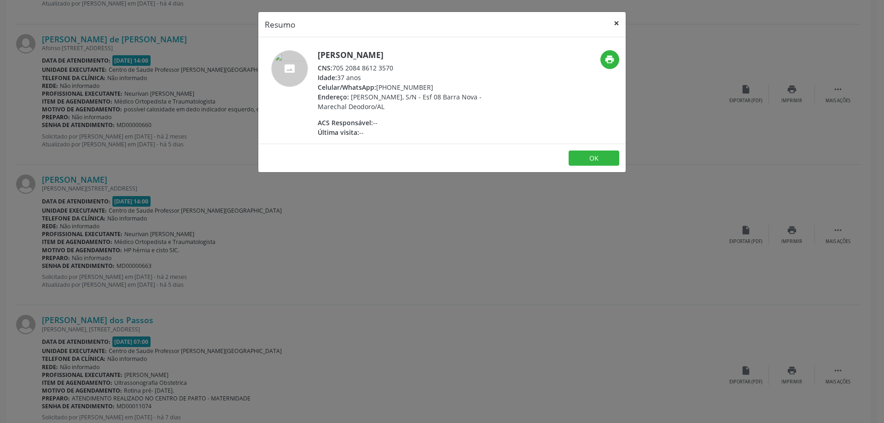
click at [618, 23] on button "×" at bounding box center [616, 23] width 18 height 23
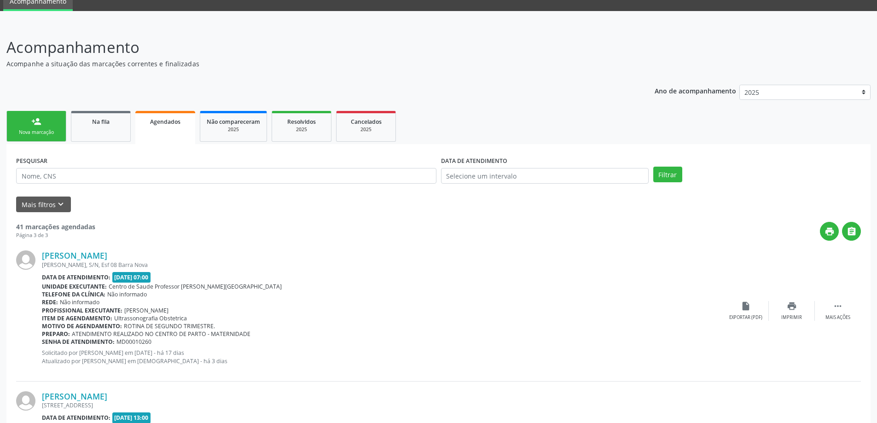
scroll to position [0, 0]
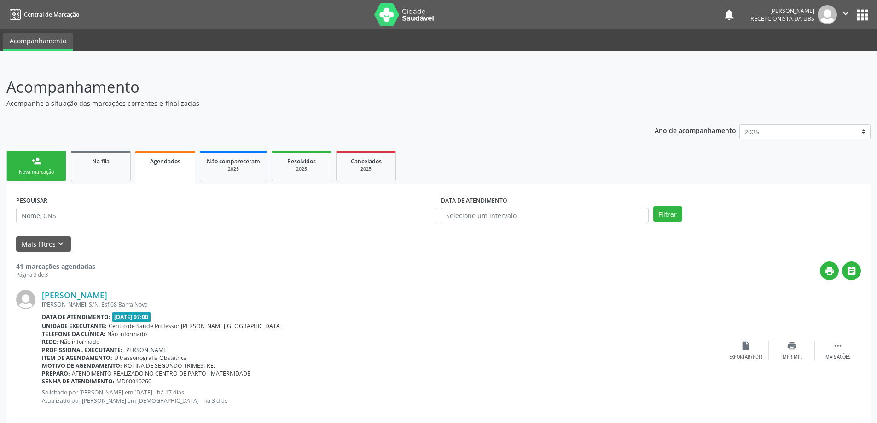
click at [28, 165] on link "person_add Nova marcação" at bounding box center [36, 166] width 60 height 31
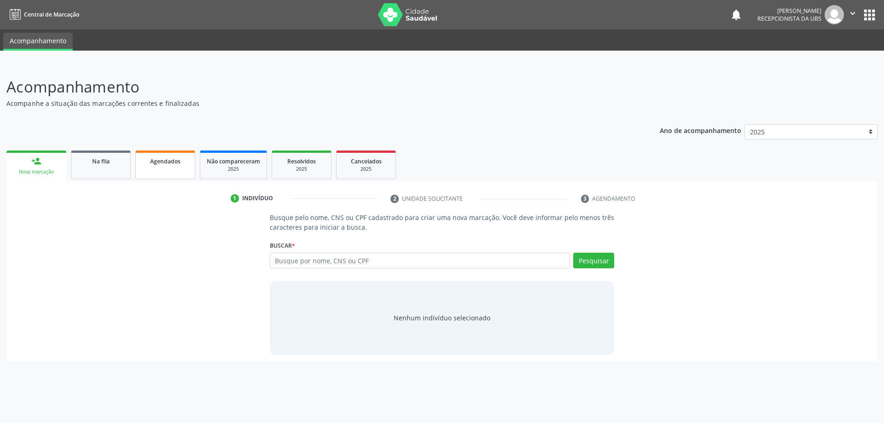
click at [172, 166] on link "Agendados" at bounding box center [165, 165] width 60 height 29
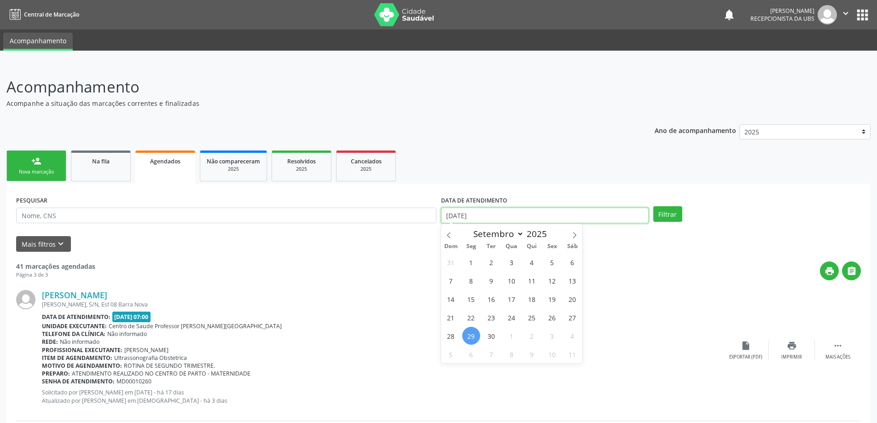
click at [536, 219] on input "[DATE]" at bounding box center [545, 216] width 208 height 16
click at [471, 264] on span "1" at bounding box center [471, 262] width 18 height 18
type input "[DATE]"
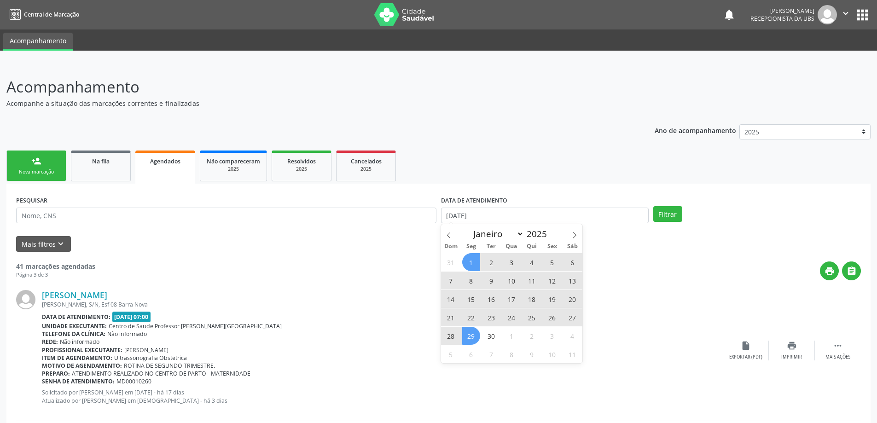
click at [472, 336] on span "29" at bounding box center [471, 336] width 18 height 18
click at [607, 210] on input "[DATE] até [DATE]" at bounding box center [545, 216] width 208 height 16
click at [490, 338] on span "30" at bounding box center [492, 336] width 18 height 18
type input "[DATE]"
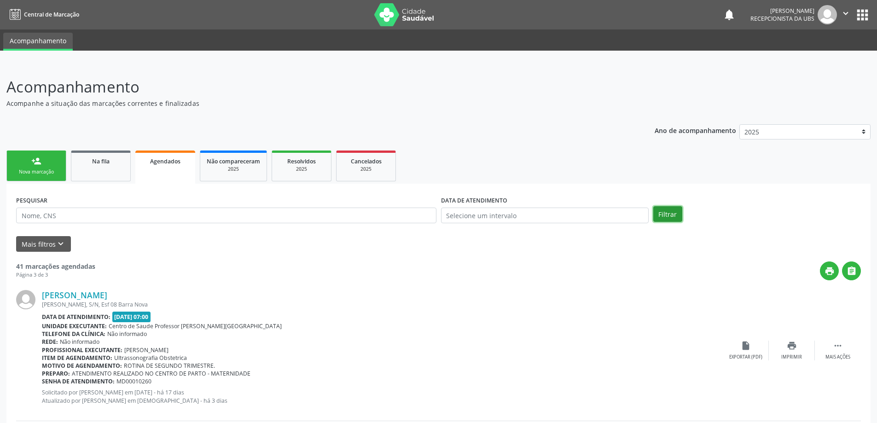
click at [669, 209] on button "Filtrar" at bounding box center [667, 214] width 29 height 16
click at [238, 169] on div "2025" at bounding box center [233, 169] width 53 height 7
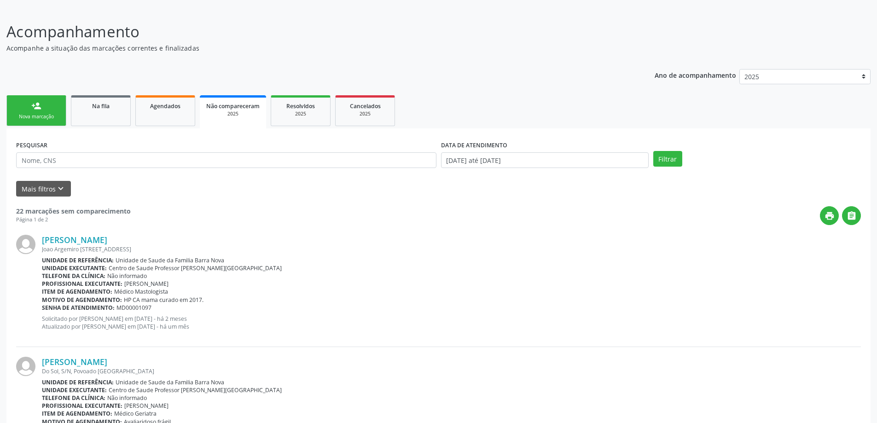
scroll to position [72, 0]
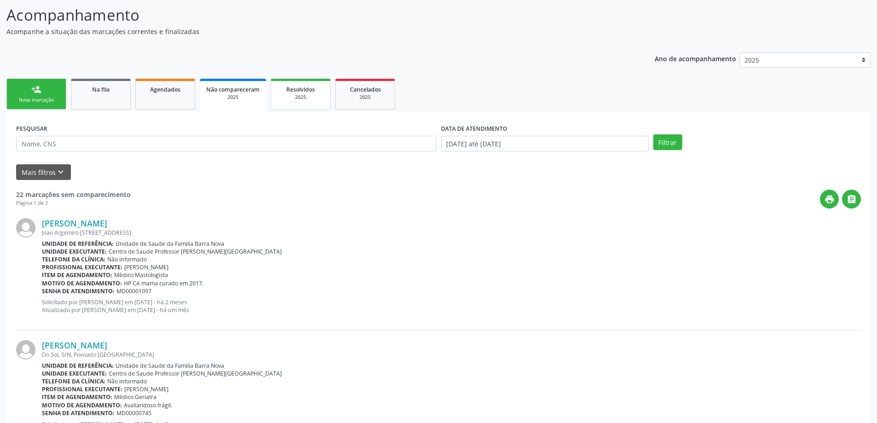
click at [303, 93] on div "Resolvidos" at bounding box center [301, 89] width 46 height 10
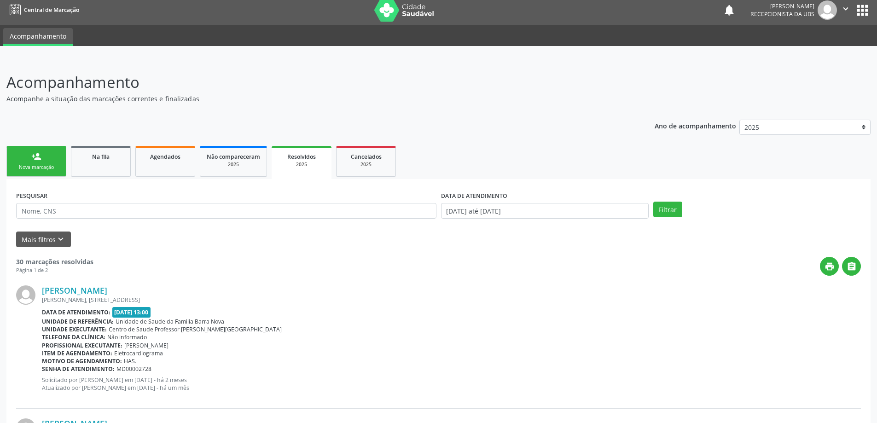
scroll to position [0, 0]
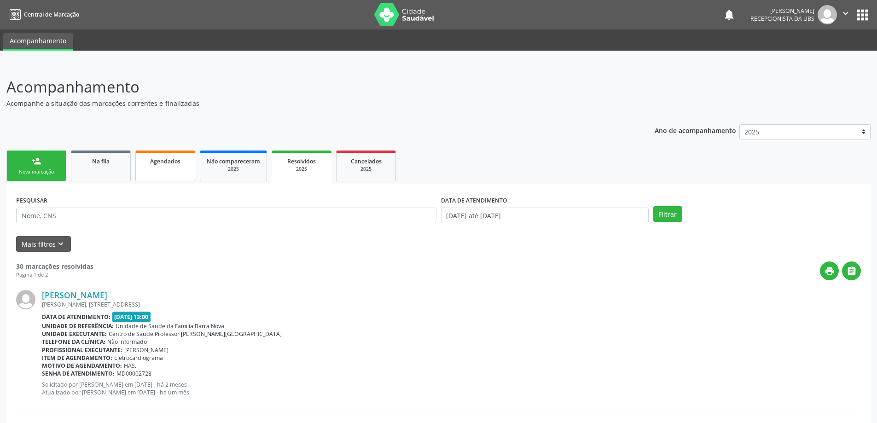
click at [157, 164] on span "Agendados" at bounding box center [165, 161] width 30 height 8
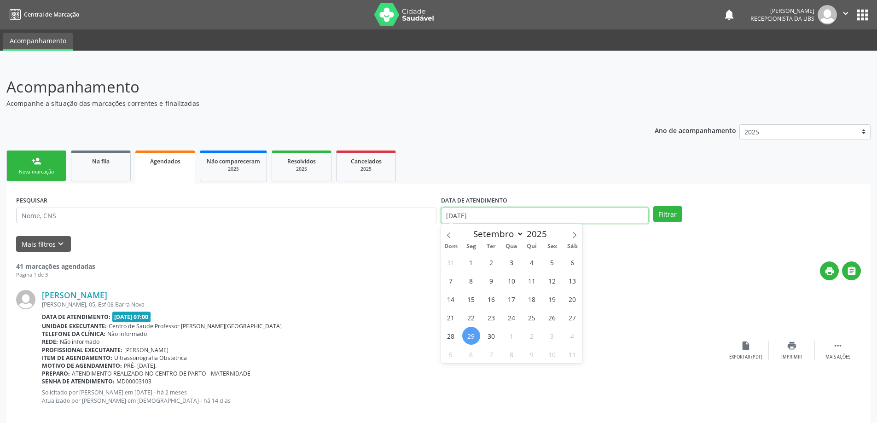
click at [515, 216] on input "[DATE]" at bounding box center [545, 216] width 208 height 16
click at [99, 166] on link "Na fila" at bounding box center [101, 166] width 60 height 31
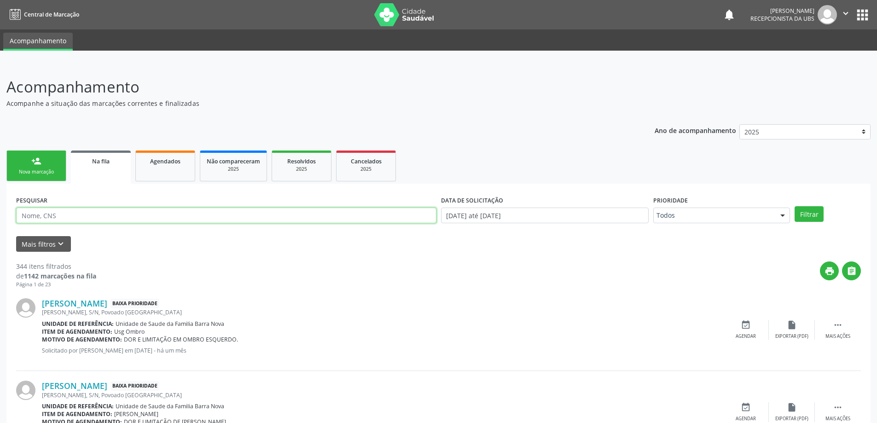
click at [123, 219] on input "text" at bounding box center [226, 216] width 420 height 16
type input "02930698403"
click at [816, 215] on button "Filtrar" at bounding box center [809, 214] width 29 height 16
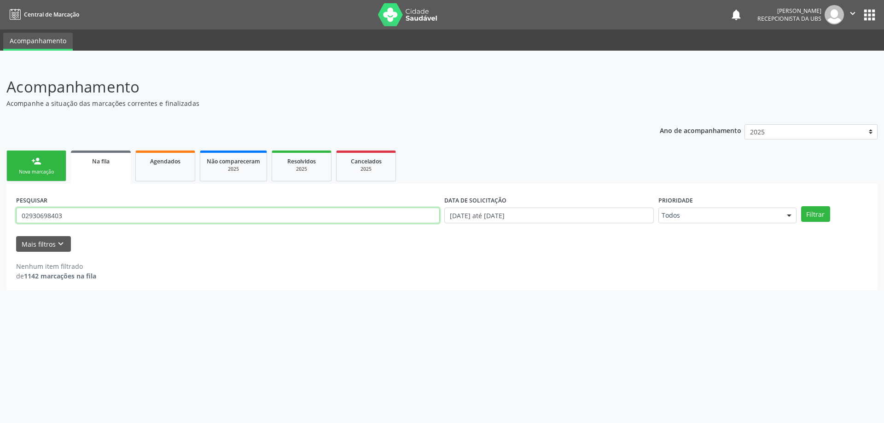
drag, startPoint x: 89, startPoint y: 218, endPoint x: 20, endPoint y: 217, distance: 69.1
click at [20, 217] on input "02930698403" at bounding box center [228, 216] width 424 height 16
type input "704808571171041"
click at [807, 211] on button "Filtrar" at bounding box center [815, 214] width 29 height 16
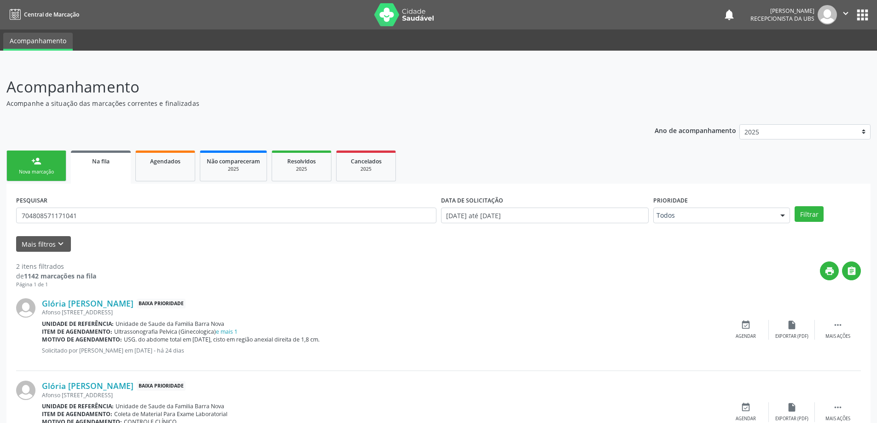
scroll to position [46, 0]
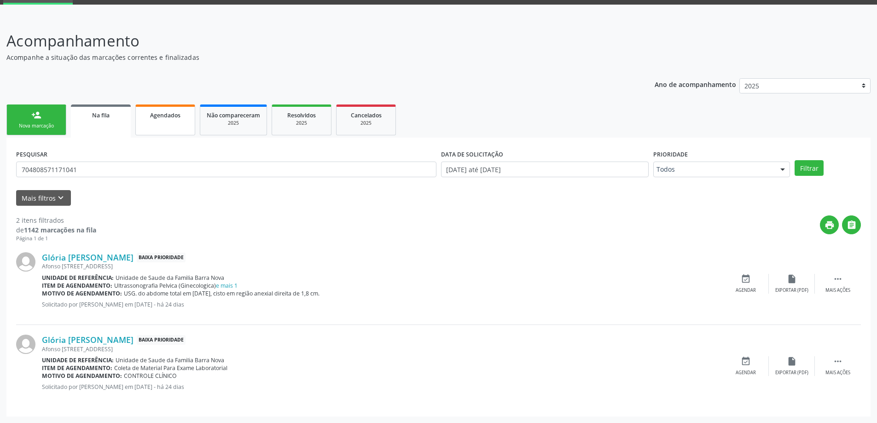
click at [162, 117] on span "Agendados" at bounding box center [165, 115] width 30 height 8
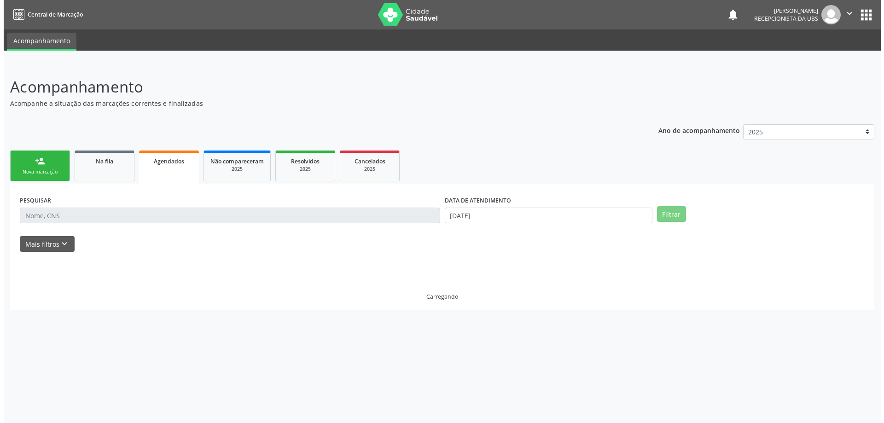
scroll to position [0, 0]
